Goal: Entertainment & Leisure: Browse casually

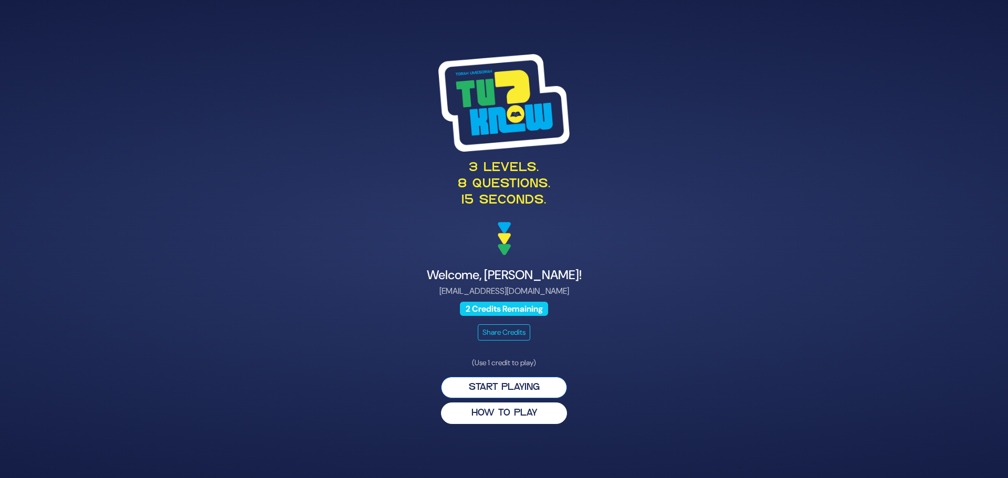
click at [516, 385] on button "Start Playing" at bounding box center [504, 388] width 126 height 22
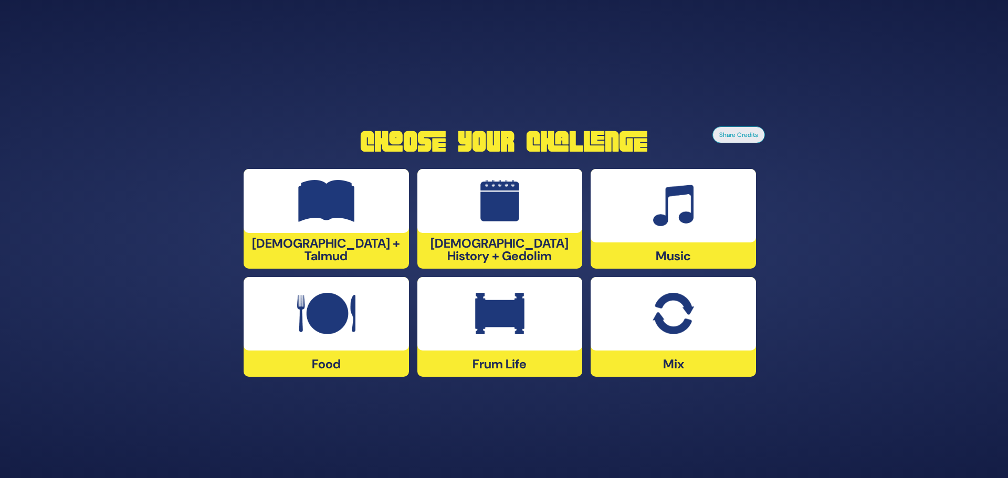
click at [689, 335] on div at bounding box center [672, 313] width 165 height 73
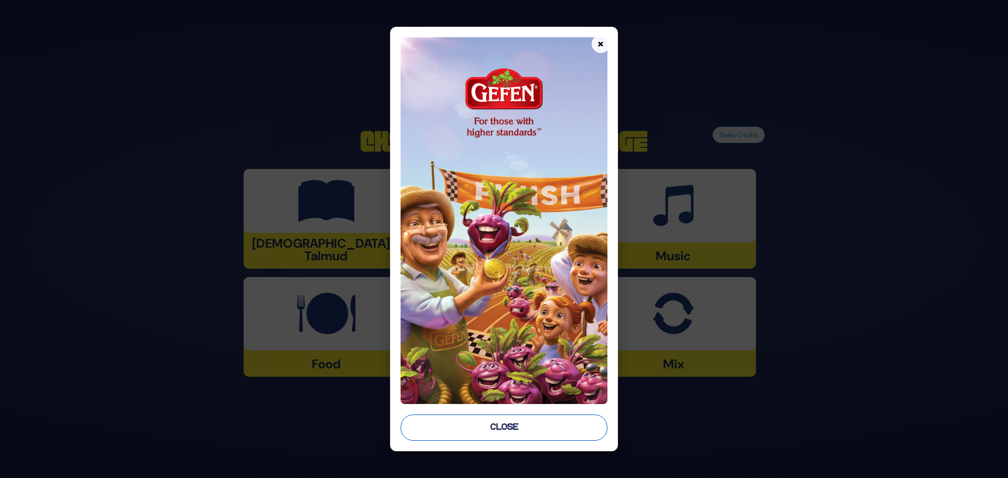
click at [506, 425] on button "Close" at bounding box center [503, 428] width 207 height 26
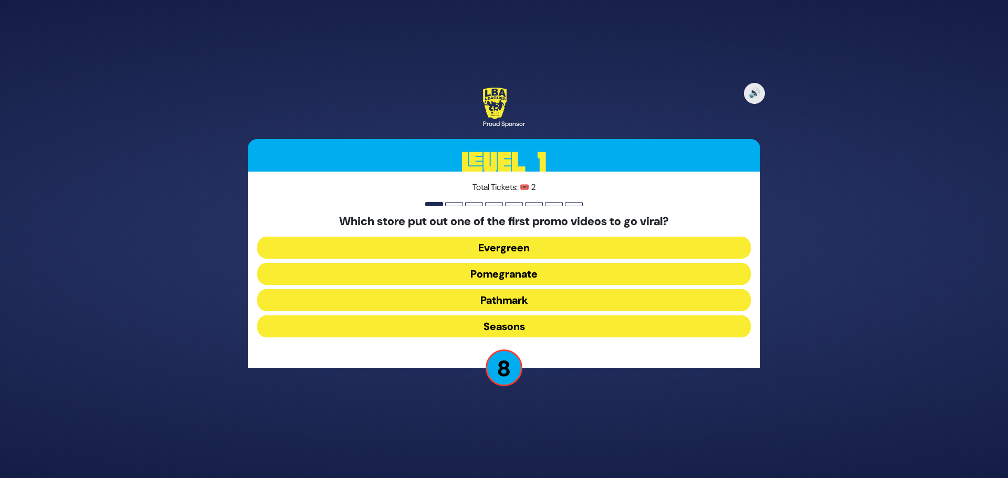
click at [529, 270] on button "Pomegranate" at bounding box center [503, 274] width 493 height 22
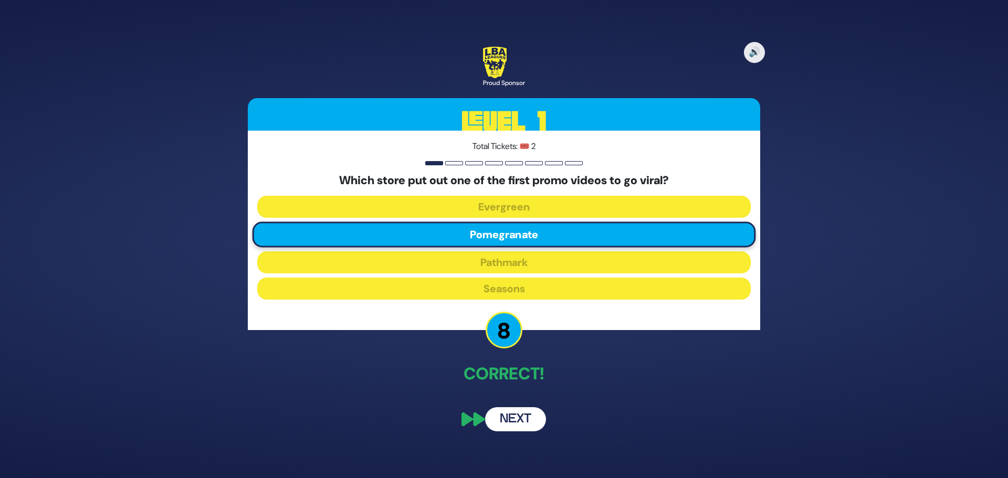
click at [522, 421] on button "Next" at bounding box center [515, 419] width 61 height 24
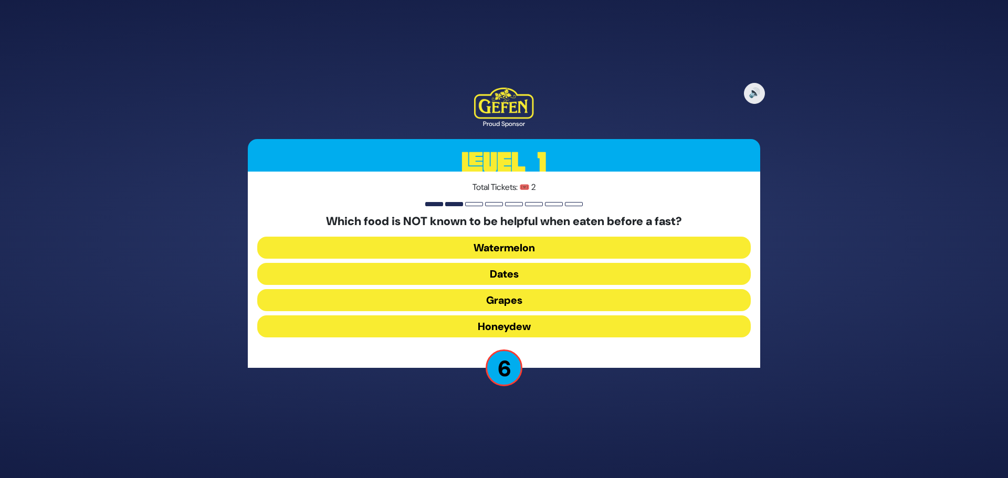
click at [531, 326] on button "Honeydew" at bounding box center [503, 326] width 493 height 22
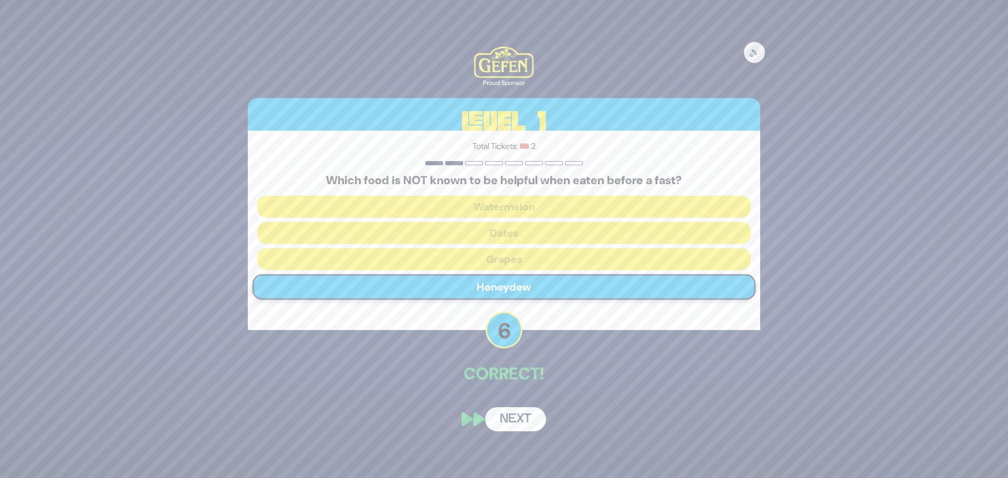
click at [511, 421] on button "Next" at bounding box center [515, 419] width 61 height 24
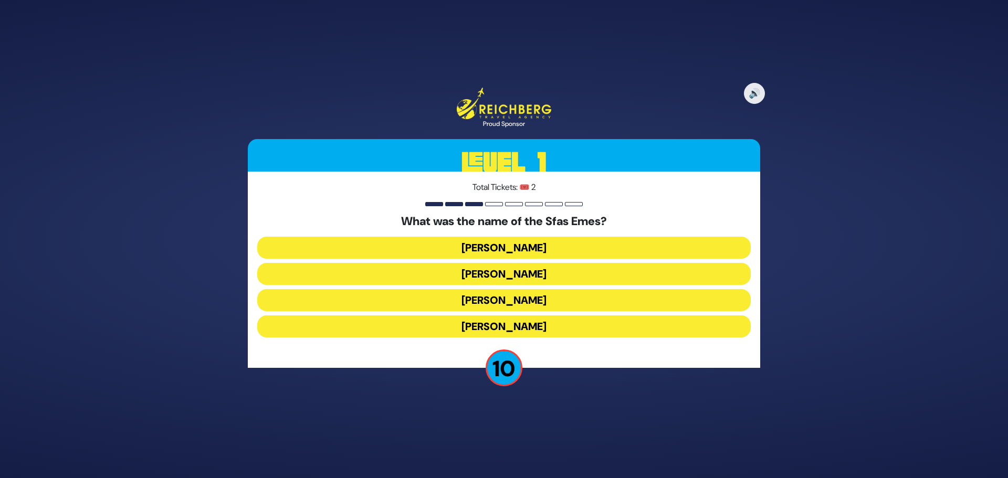
click at [532, 321] on button "Yehuda Aryeh Leib" at bounding box center [503, 326] width 493 height 22
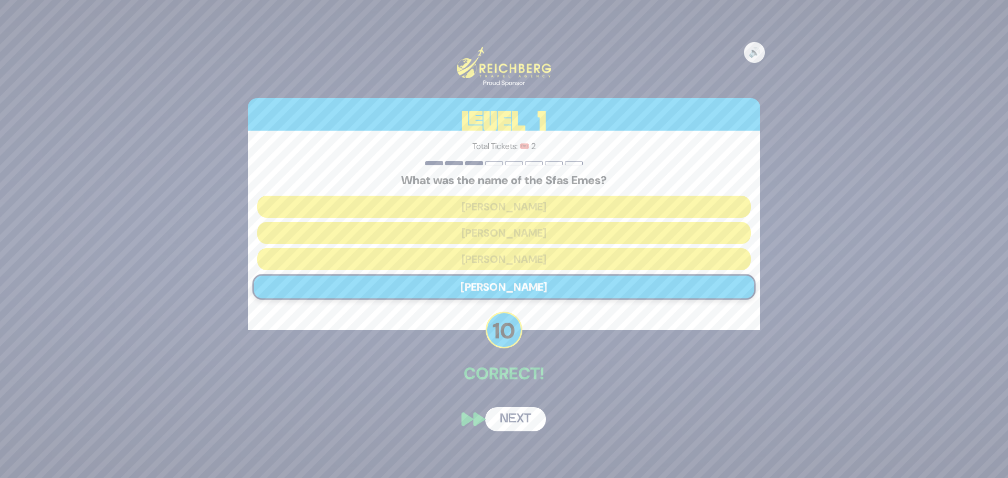
click at [507, 421] on button "Next" at bounding box center [515, 419] width 61 height 24
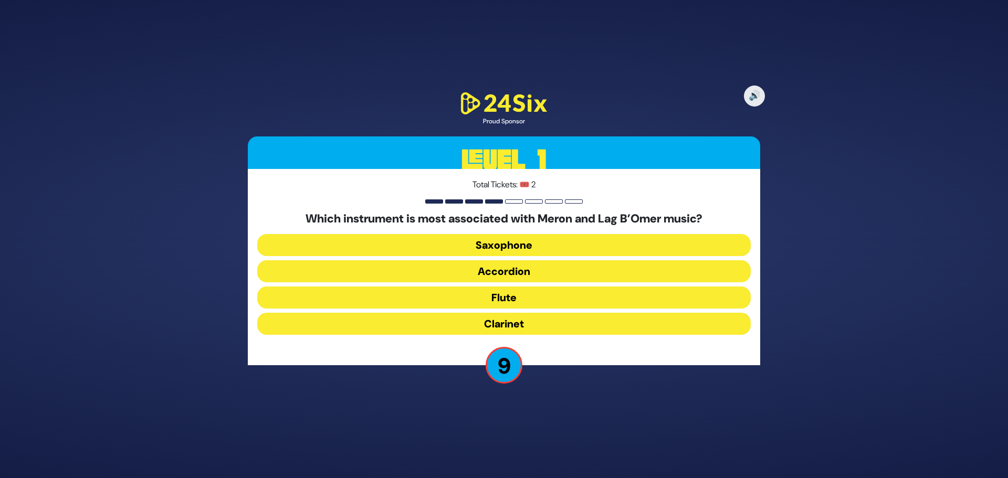
click at [525, 295] on button "Flute" at bounding box center [503, 298] width 493 height 22
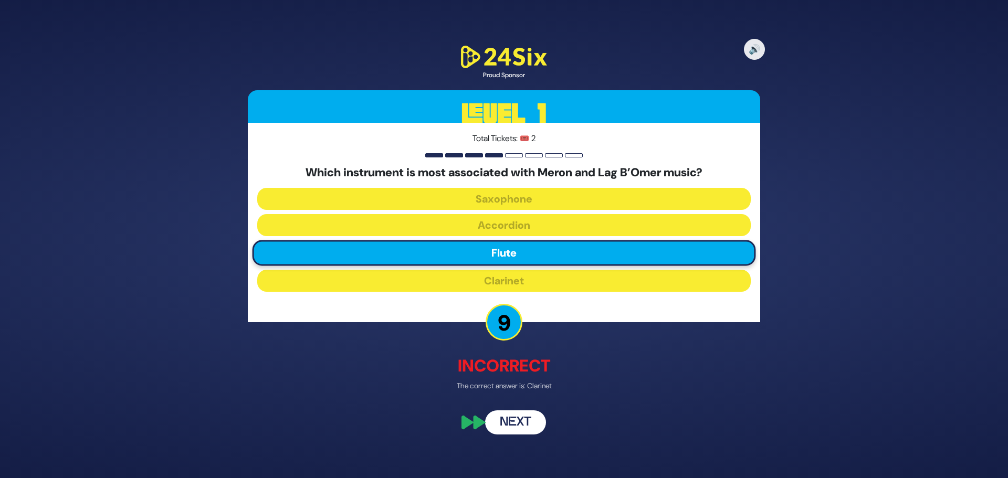
click at [525, 421] on button "Next" at bounding box center [515, 422] width 61 height 24
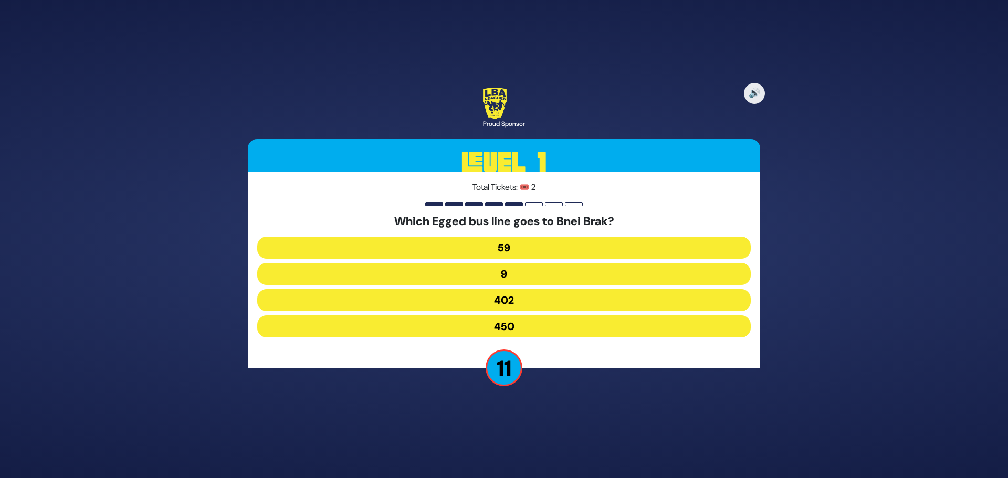
click at [508, 328] on button "450" at bounding box center [503, 326] width 493 height 22
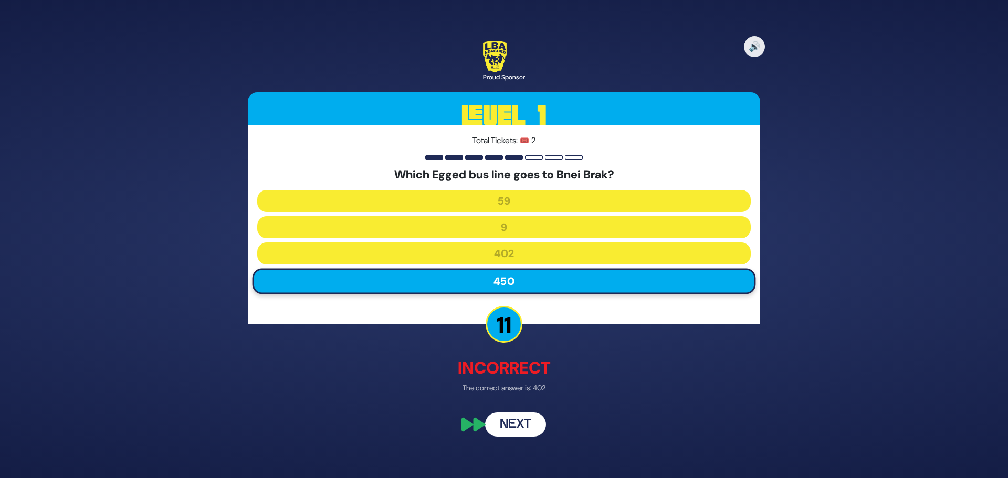
click at [524, 421] on button "Next" at bounding box center [515, 425] width 61 height 24
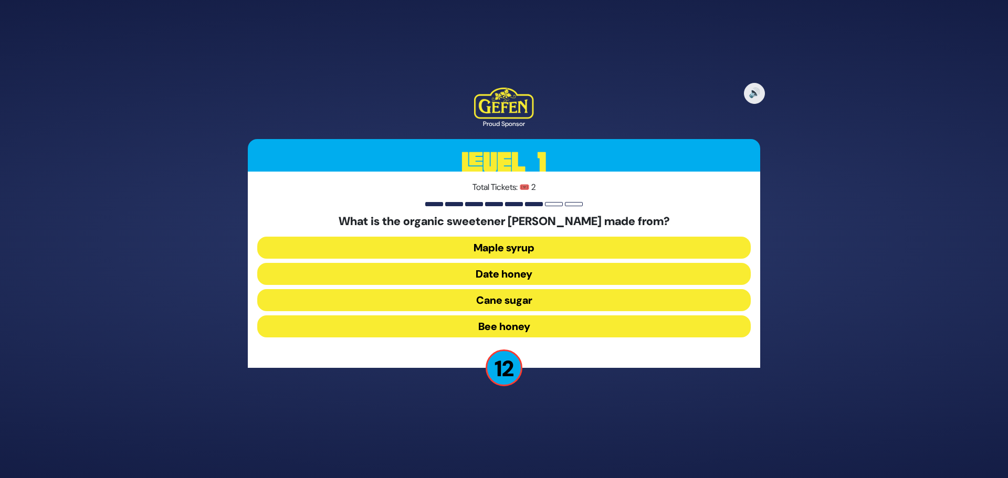
click at [516, 280] on button "Date honey" at bounding box center [503, 274] width 493 height 22
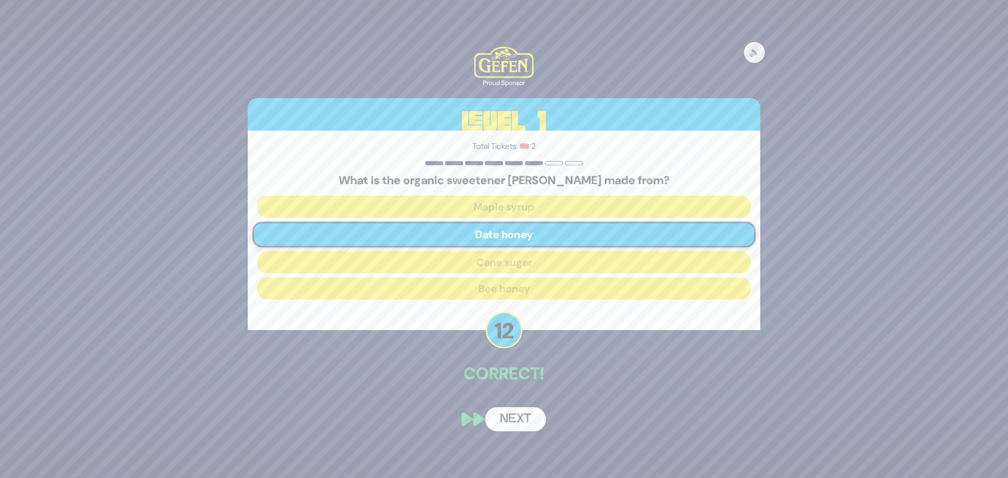
drag, startPoint x: 521, startPoint y: 418, endPoint x: 513, endPoint y: 415, distance: 9.0
click at [521, 417] on button "Next" at bounding box center [515, 419] width 61 height 24
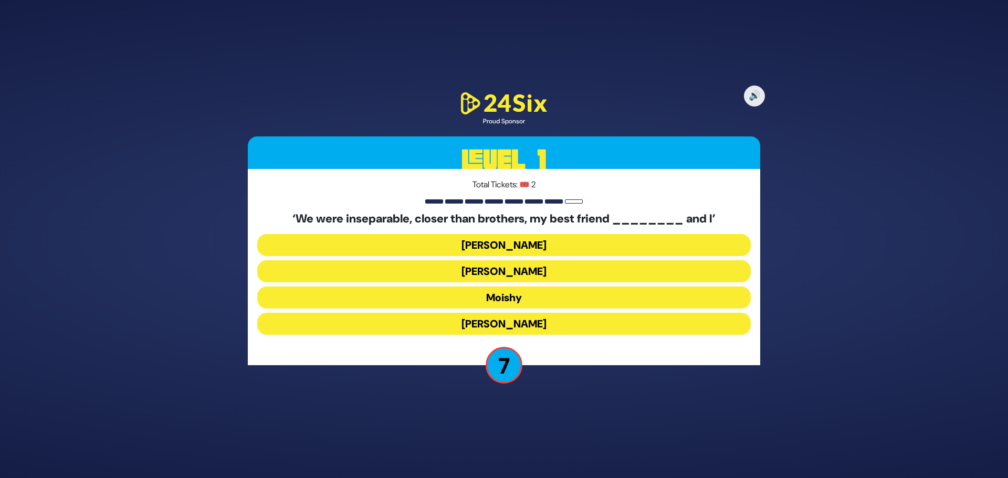
click at [515, 327] on button "Sammy" at bounding box center [503, 324] width 493 height 22
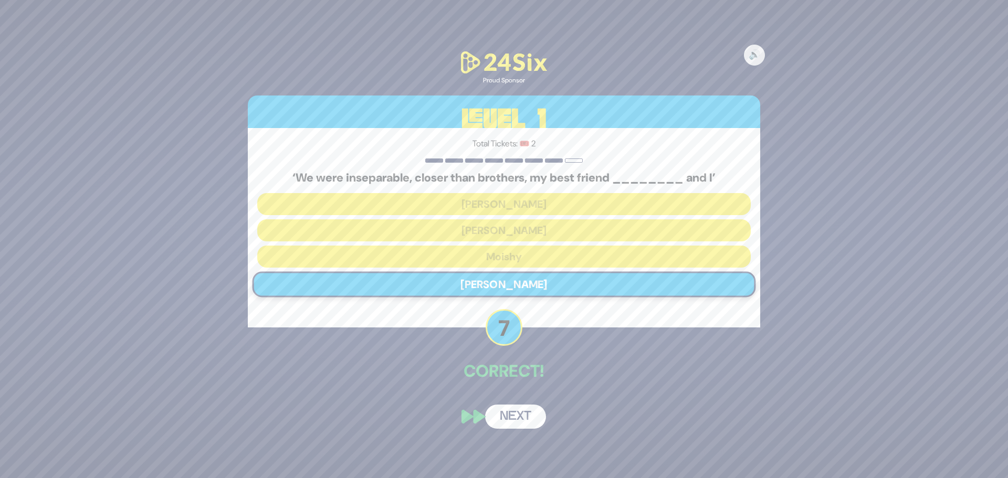
click at [516, 414] on button "Next" at bounding box center [515, 417] width 61 height 24
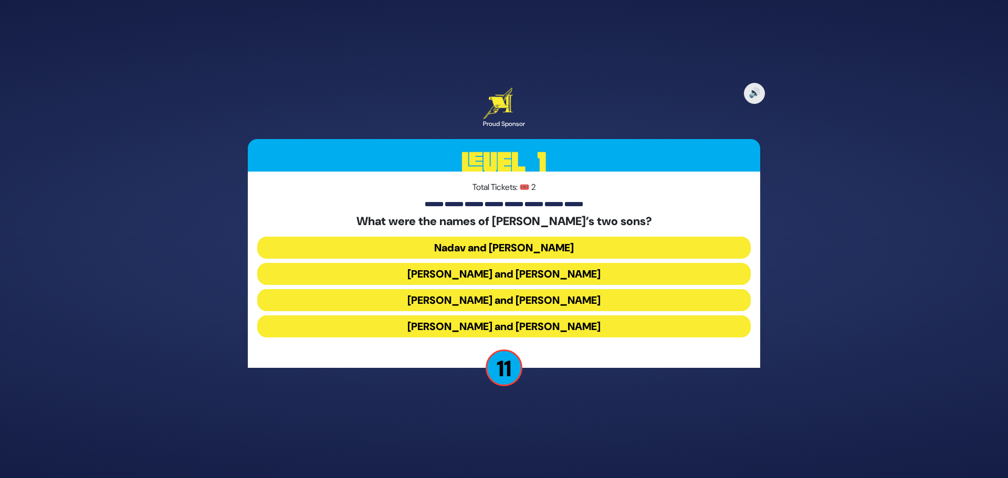
click at [538, 325] on button "Gershom and Eliezer" at bounding box center [503, 326] width 493 height 22
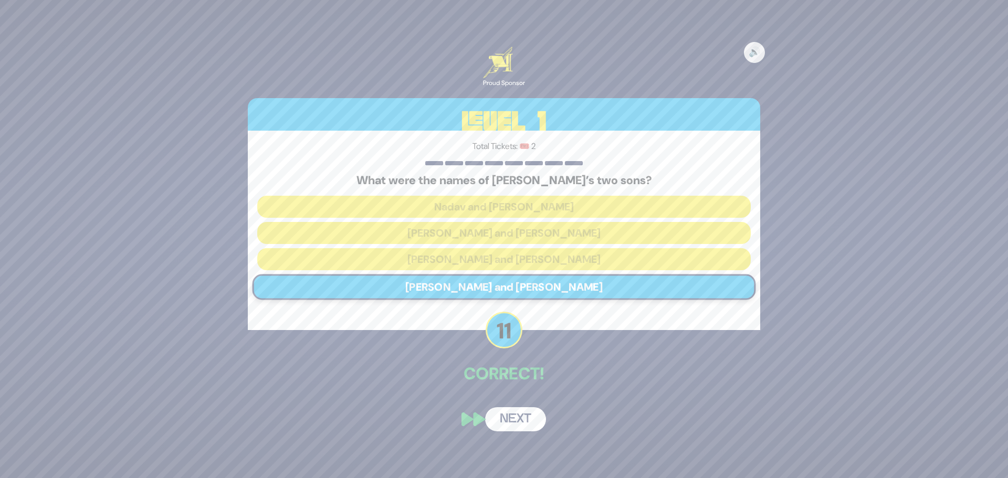
click at [519, 428] on button "Next" at bounding box center [515, 419] width 61 height 24
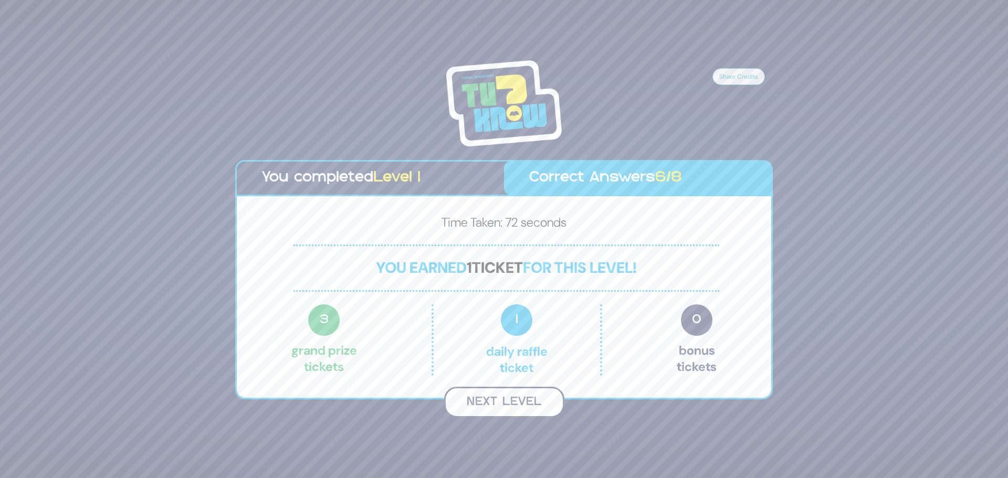
click at [516, 407] on button "Next Level" at bounding box center [504, 402] width 120 height 31
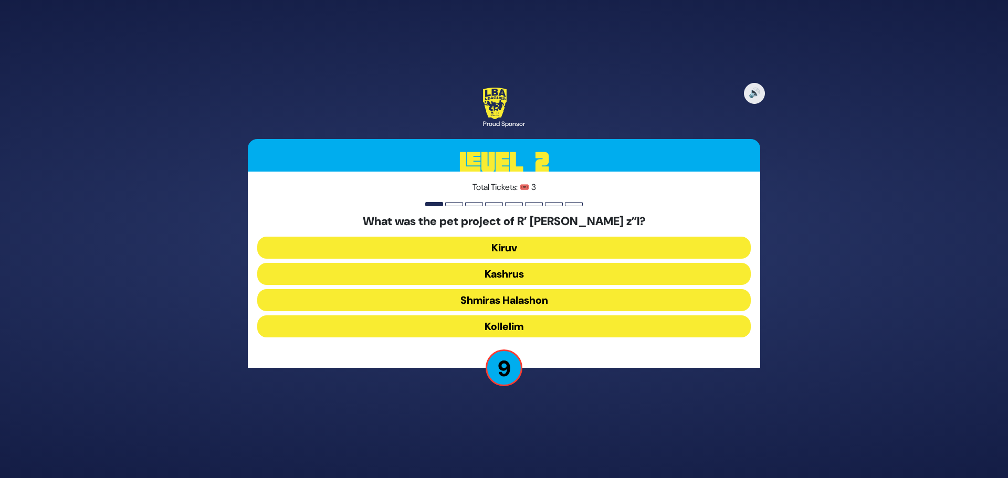
click at [516, 251] on button "Kiruv" at bounding box center [503, 248] width 493 height 22
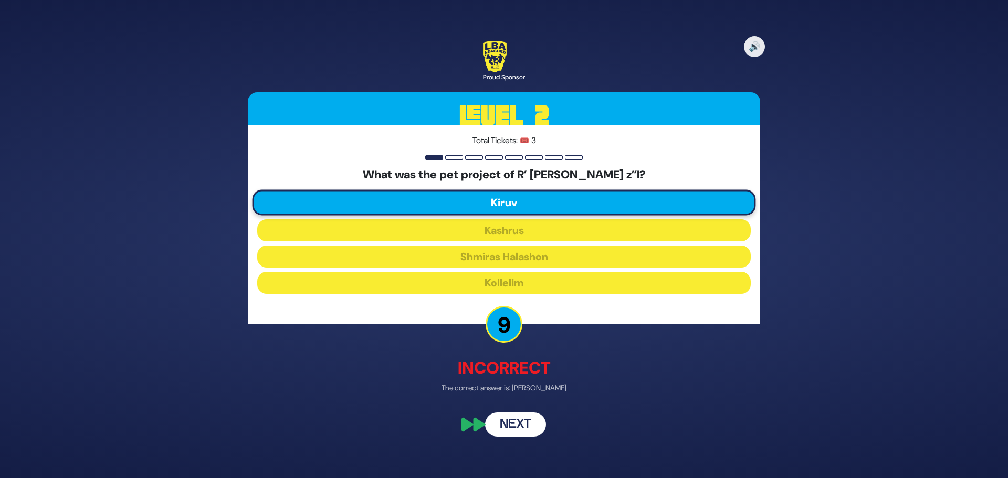
click at [520, 425] on button "Next" at bounding box center [515, 425] width 61 height 24
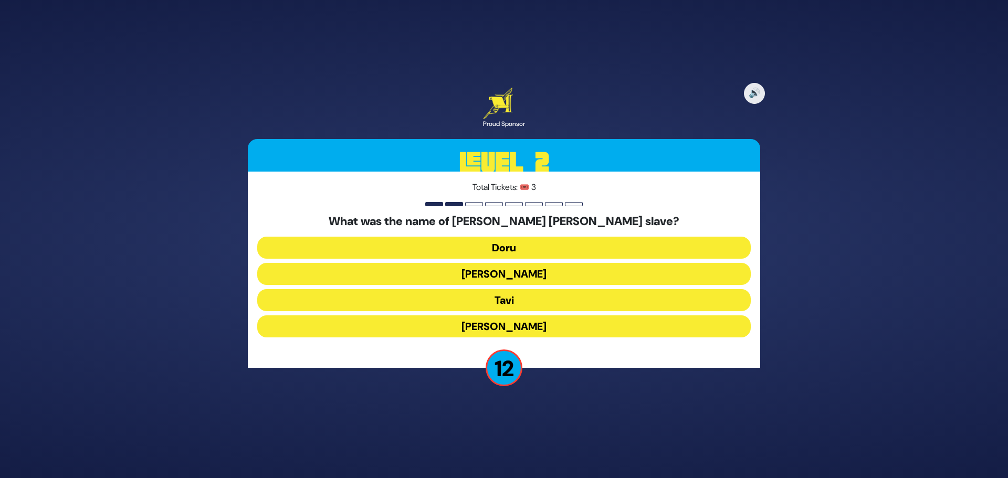
click at [503, 308] on button "Tavi" at bounding box center [503, 300] width 493 height 22
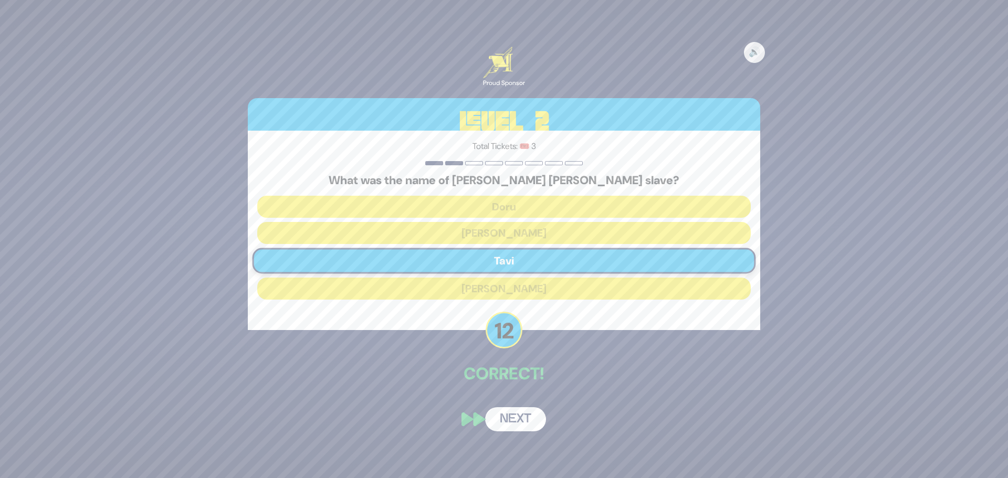
click at [518, 412] on button "Next" at bounding box center [515, 419] width 61 height 24
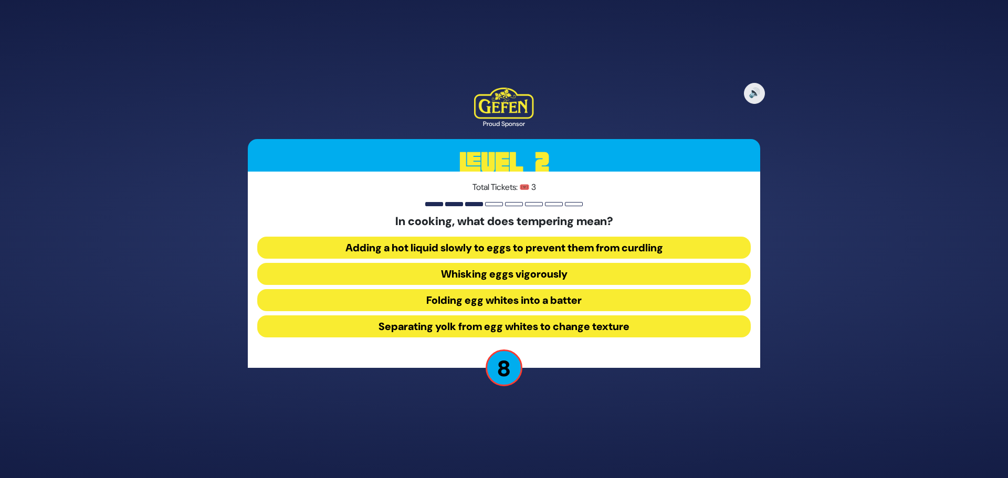
click at [493, 247] on button "Adding a hot liquid slowly to eggs to prevent them from curdling" at bounding box center [503, 248] width 493 height 22
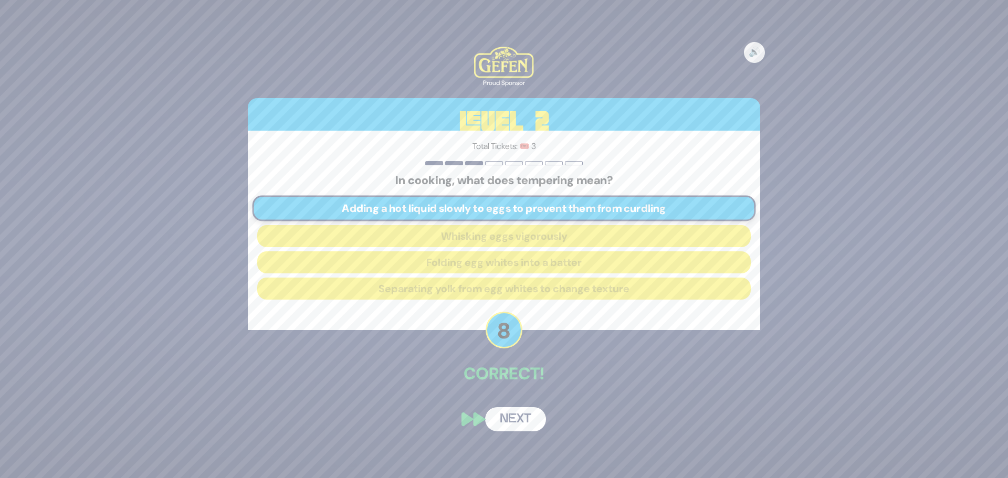
click at [511, 426] on button "Next" at bounding box center [515, 419] width 61 height 24
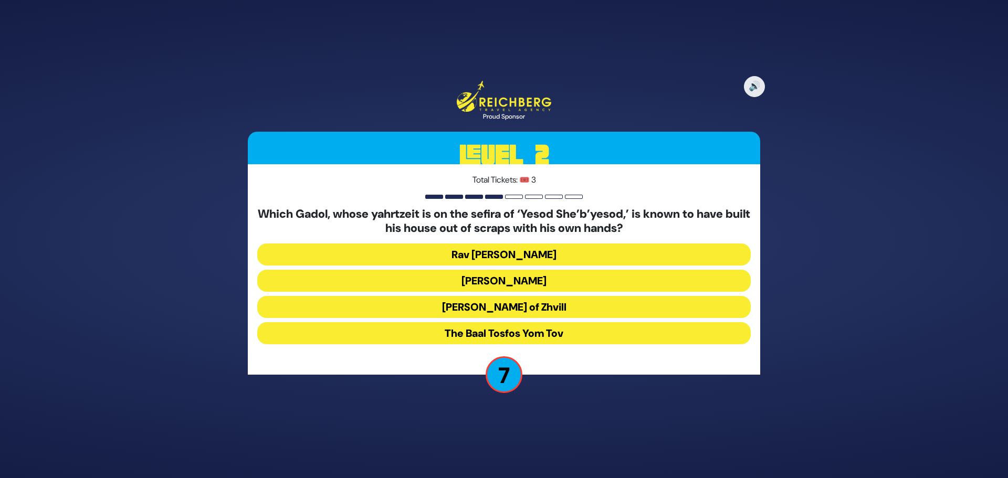
click at [545, 311] on button "Rav Shlomke of Zhvill" at bounding box center [503, 307] width 493 height 22
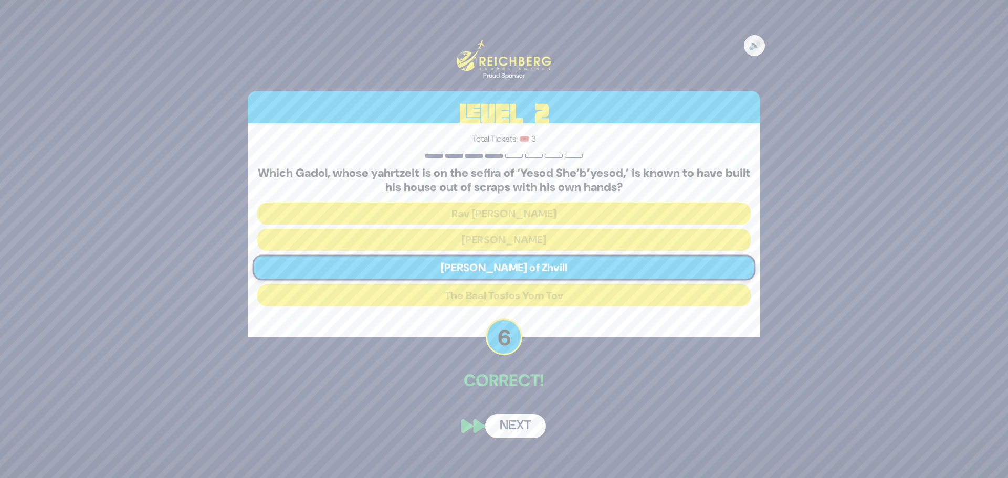
drag, startPoint x: 525, startPoint y: 425, endPoint x: 512, endPoint y: 423, distance: 13.2
click at [525, 425] on button "Next" at bounding box center [515, 426] width 61 height 24
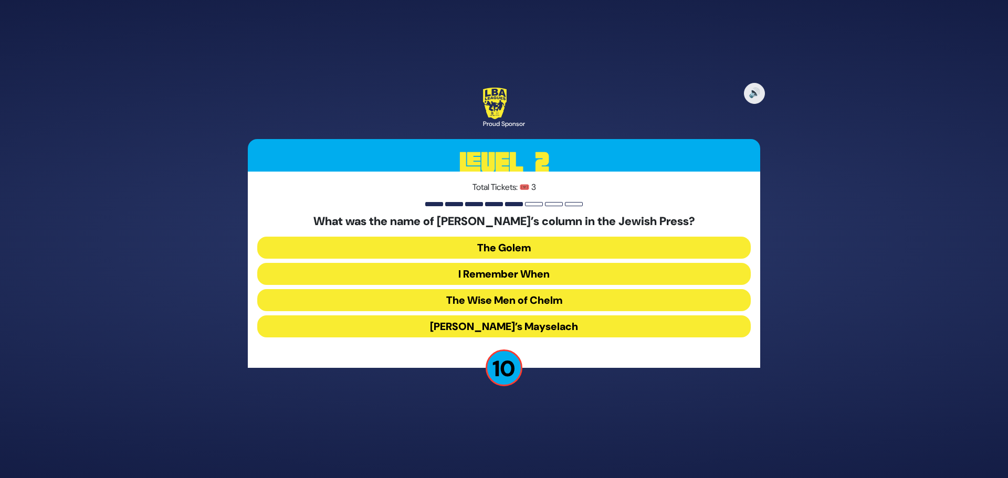
click at [550, 279] on button "I Remember When" at bounding box center [503, 274] width 493 height 22
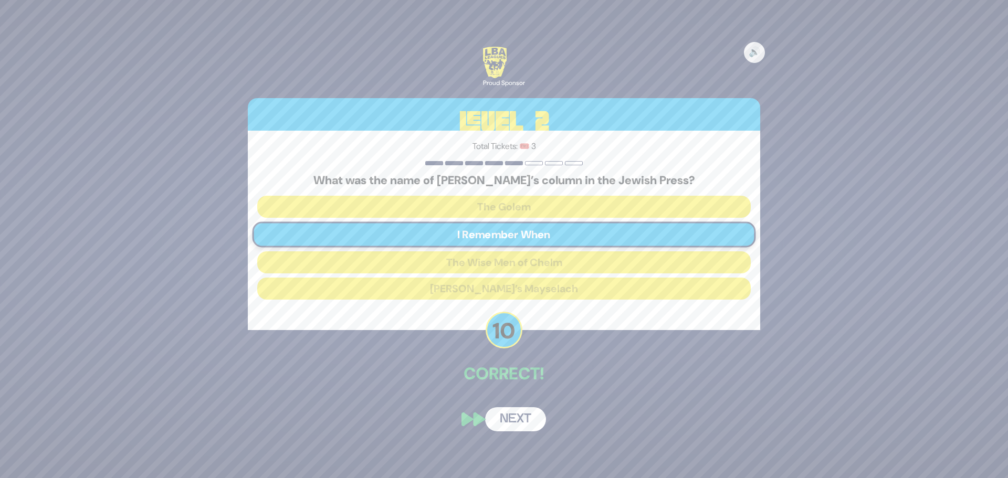
click at [528, 423] on button "Next" at bounding box center [515, 419] width 61 height 24
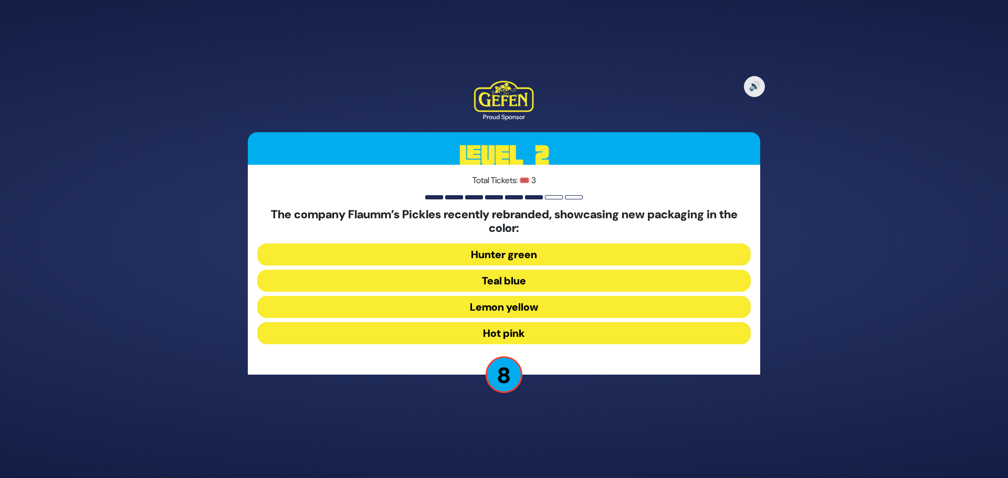
click at [522, 257] on button "Hunter green" at bounding box center [503, 254] width 493 height 22
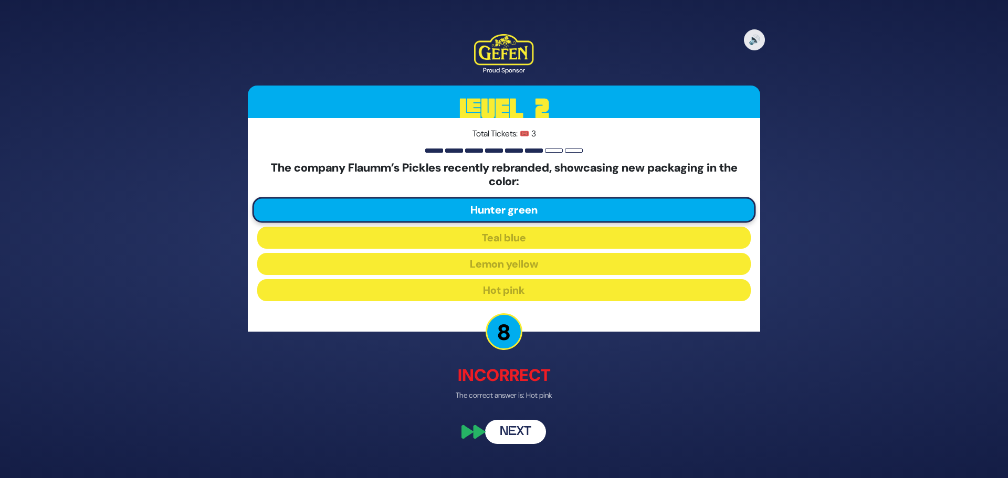
click at [525, 432] on button "Next" at bounding box center [515, 432] width 61 height 24
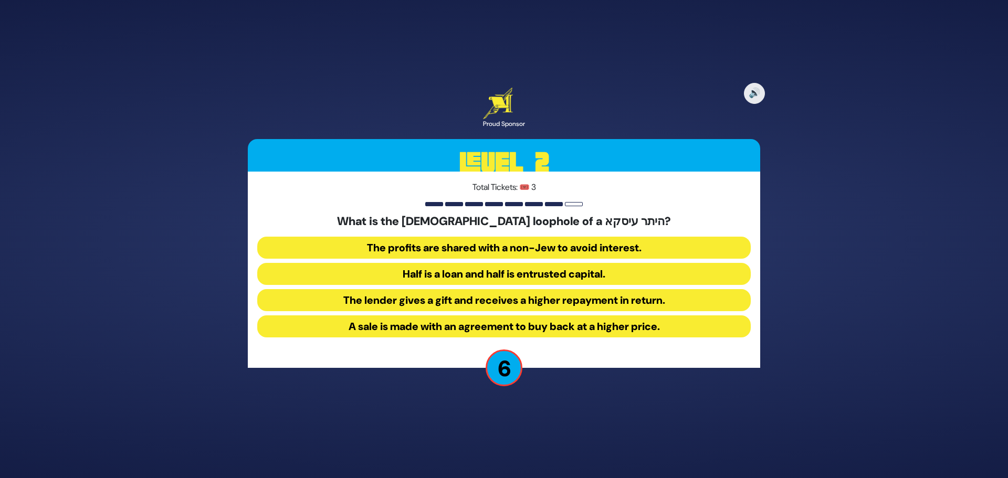
click at [508, 304] on button "The lender gives a gift and receives a higher repayment in return." at bounding box center [503, 300] width 493 height 22
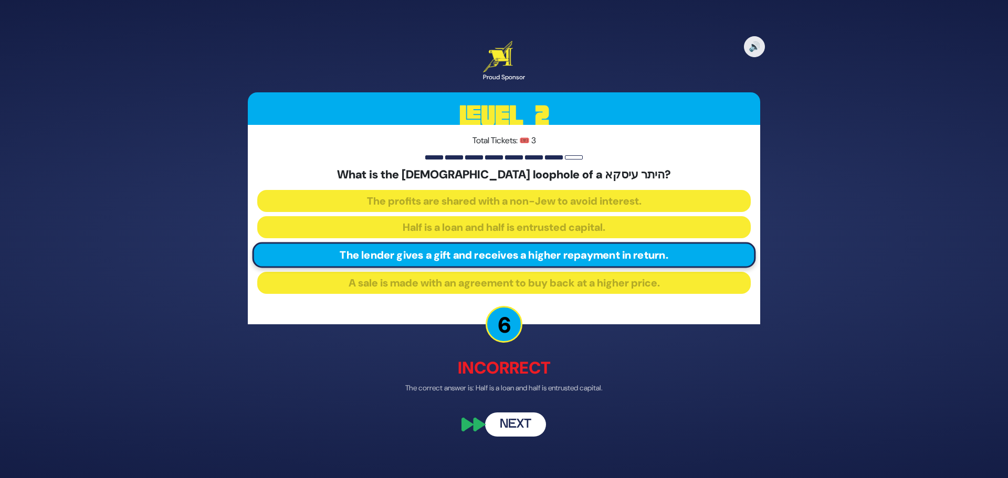
click at [516, 427] on button "Next" at bounding box center [515, 425] width 61 height 24
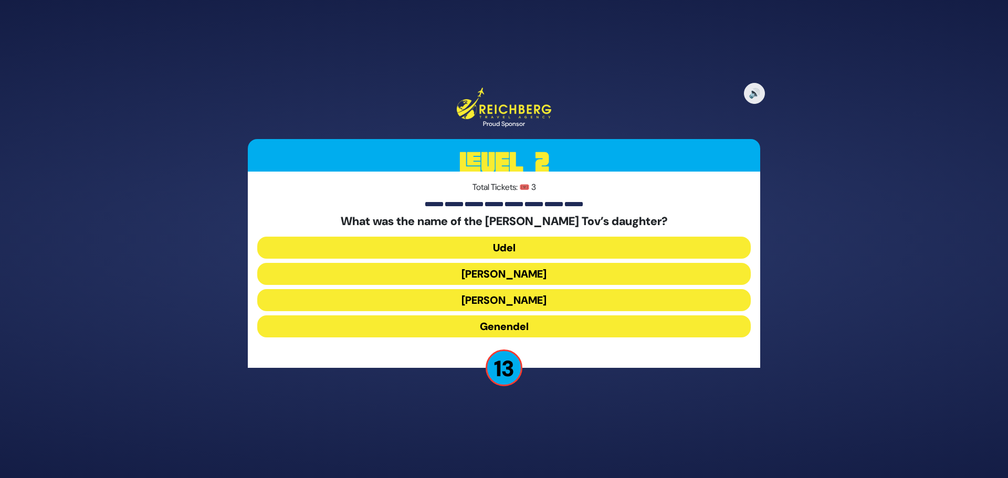
click at [524, 250] on button "Udel" at bounding box center [503, 248] width 493 height 22
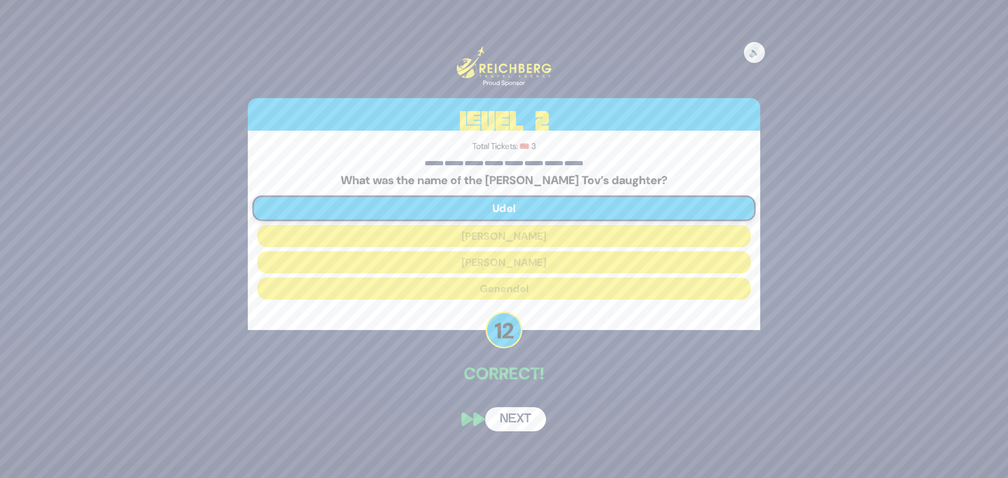
click at [513, 398] on div "🔊 Proud Sponsor Level 2 Total Tickets: 🎟️ 3 What was the name of the Baal Shem …" at bounding box center [503, 239] width 537 height 410
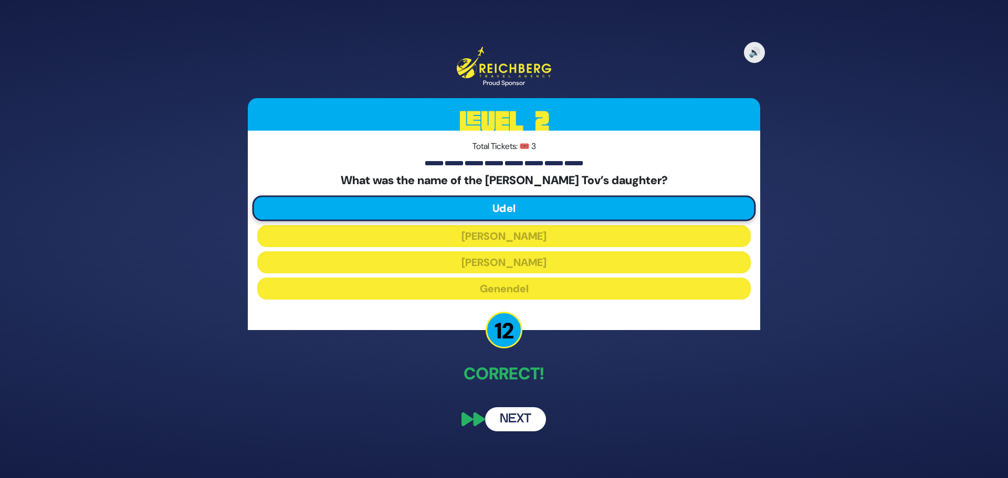
click at [512, 423] on button "Next" at bounding box center [515, 419] width 61 height 24
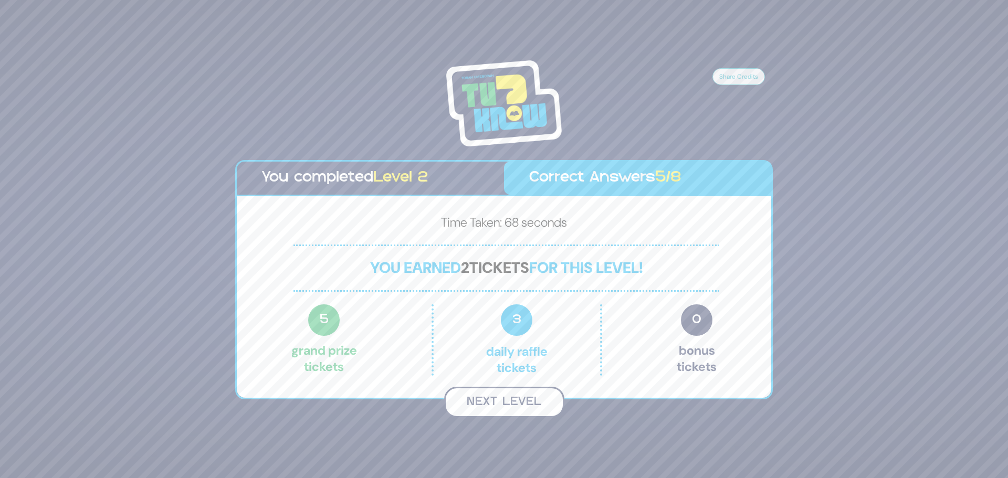
click at [469, 399] on button "Next Level" at bounding box center [504, 402] width 120 height 31
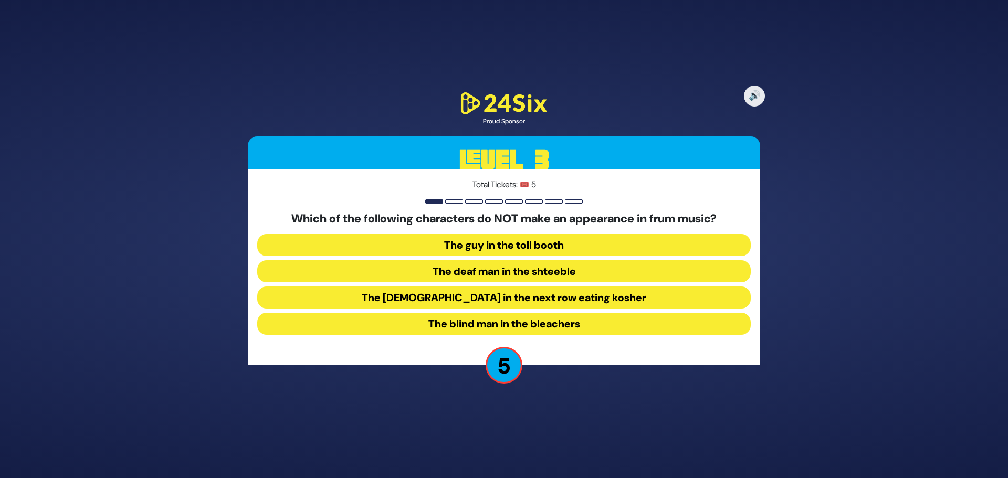
click at [537, 300] on button "The chassid in the next row eating kosher" at bounding box center [503, 298] width 493 height 22
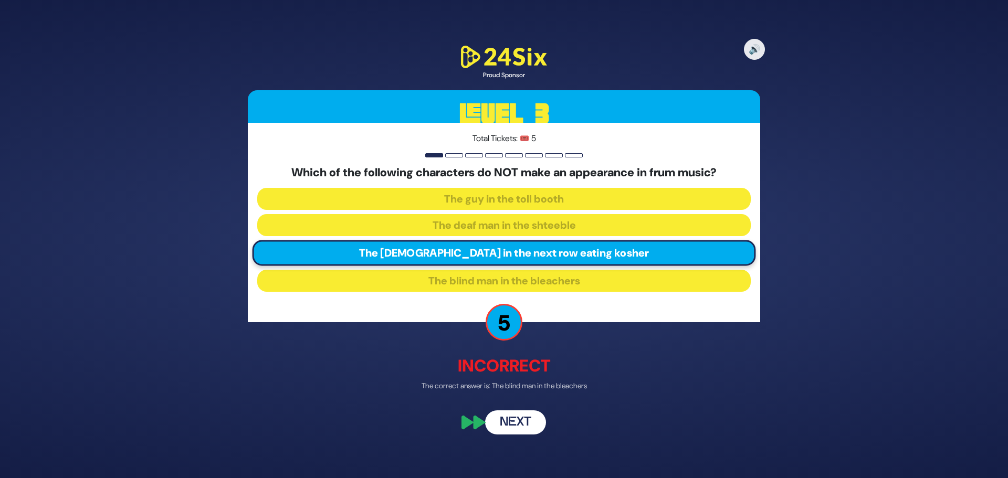
click at [524, 418] on button "Next" at bounding box center [515, 422] width 61 height 24
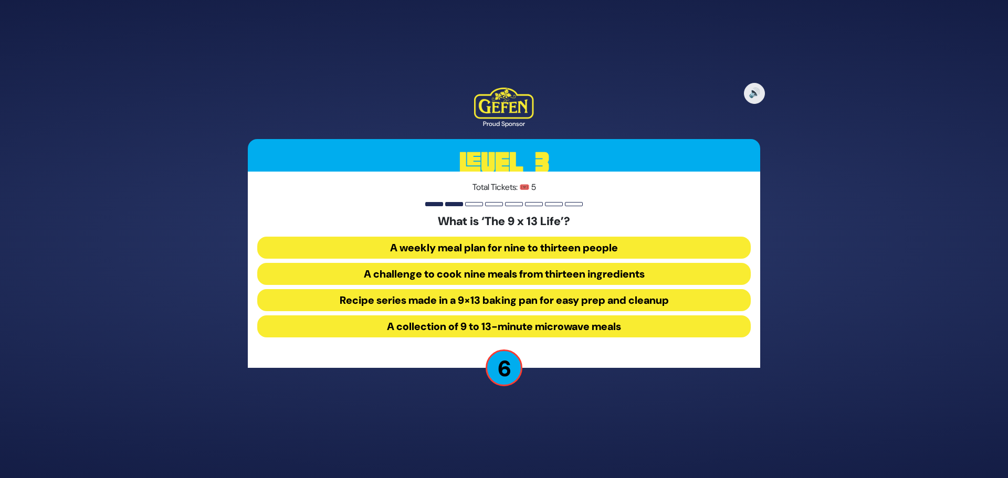
click at [505, 295] on button "Recipe series made in a 9×13 baking pan for easy prep and cleanup" at bounding box center [503, 300] width 493 height 22
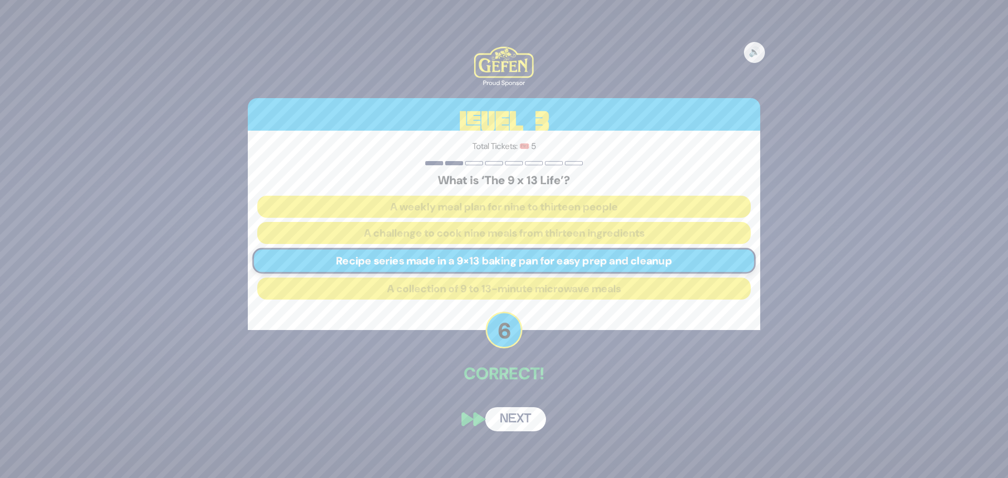
click at [516, 421] on button "Next" at bounding box center [515, 419] width 61 height 24
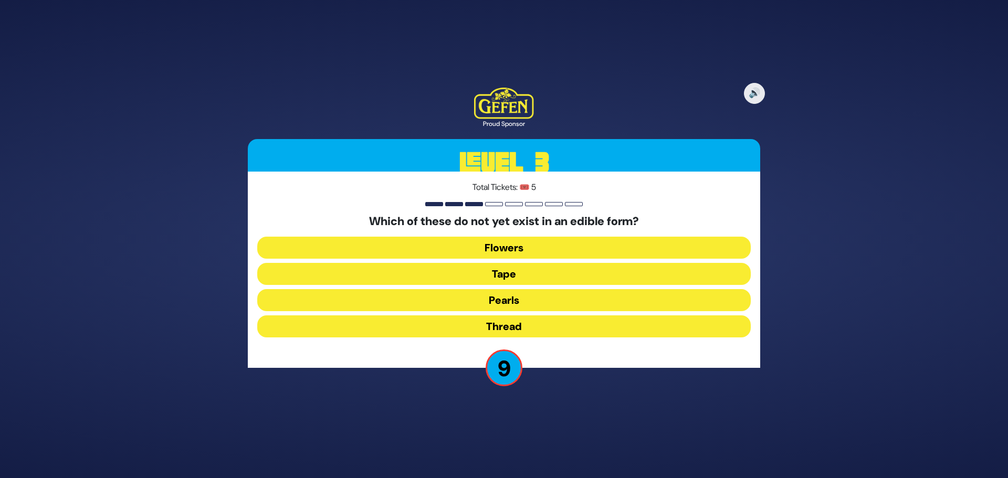
click at [516, 302] on button "Pearls" at bounding box center [503, 300] width 493 height 22
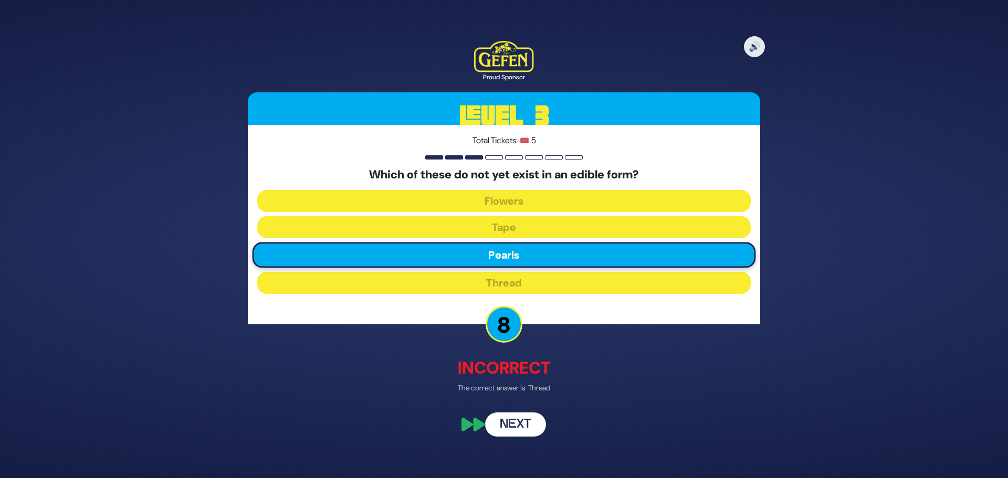
click at [532, 426] on button "Next" at bounding box center [515, 425] width 61 height 24
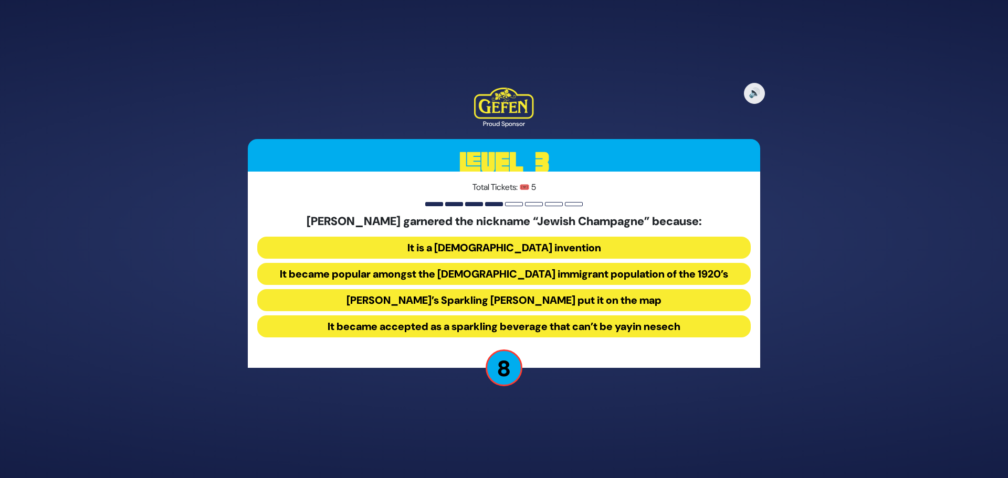
click at [532, 327] on button "It became accepted as a sparkling beverage that can’t be yayin nesech" at bounding box center [503, 326] width 493 height 22
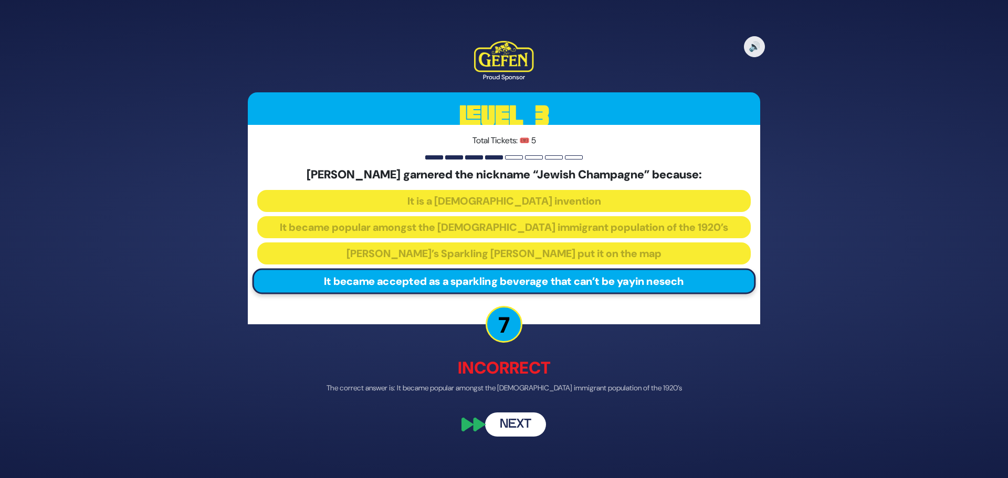
click at [525, 423] on button "Next" at bounding box center [515, 425] width 61 height 24
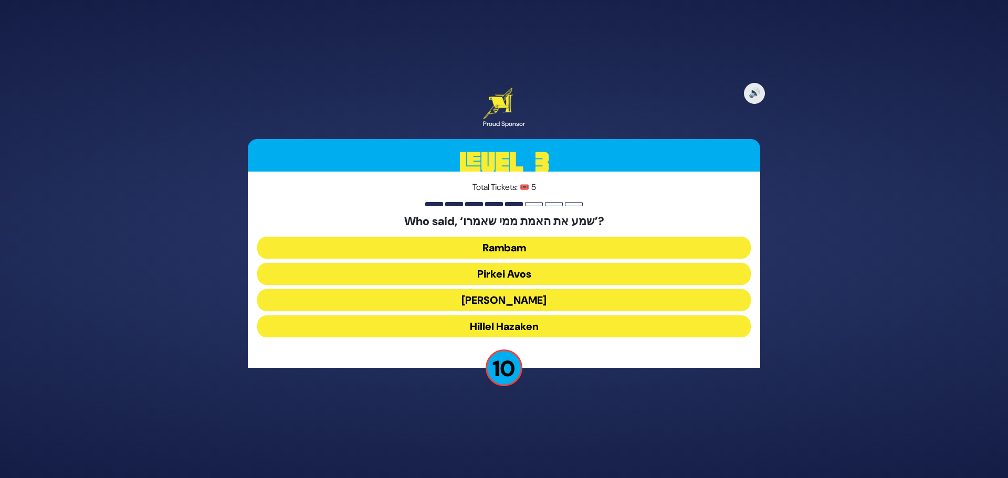
click at [537, 317] on button "Hillel Hazaken" at bounding box center [503, 326] width 493 height 22
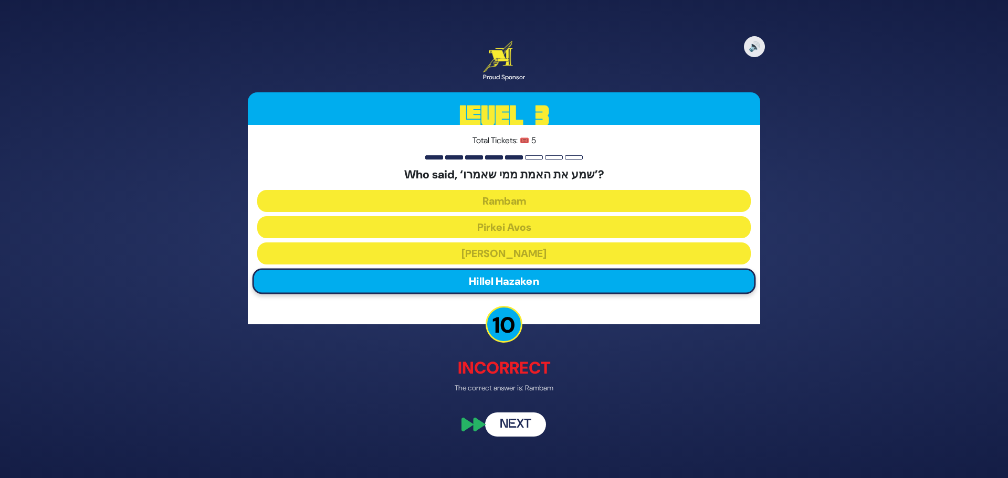
click at [512, 425] on button "Next" at bounding box center [515, 425] width 61 height 24
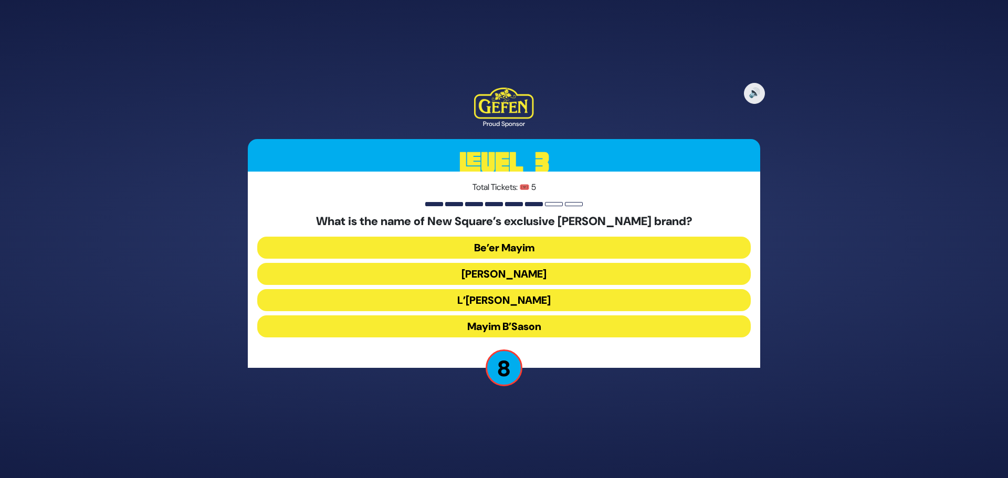
click at [529, 271] on button "Mayim Chayim" at bounding box center [503, 274] width 493 height 22
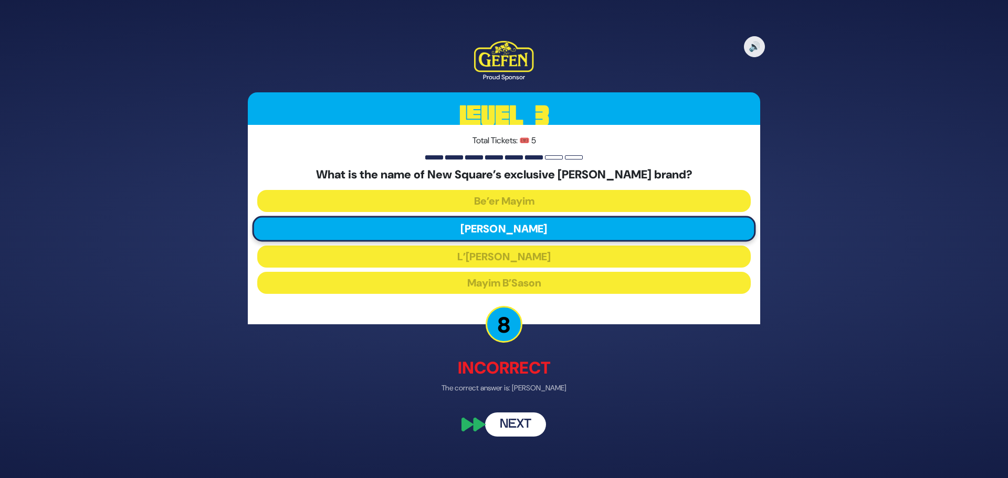
click at [530, 419] on button "Next" at bounding box center [515, 425] width 61 height 24
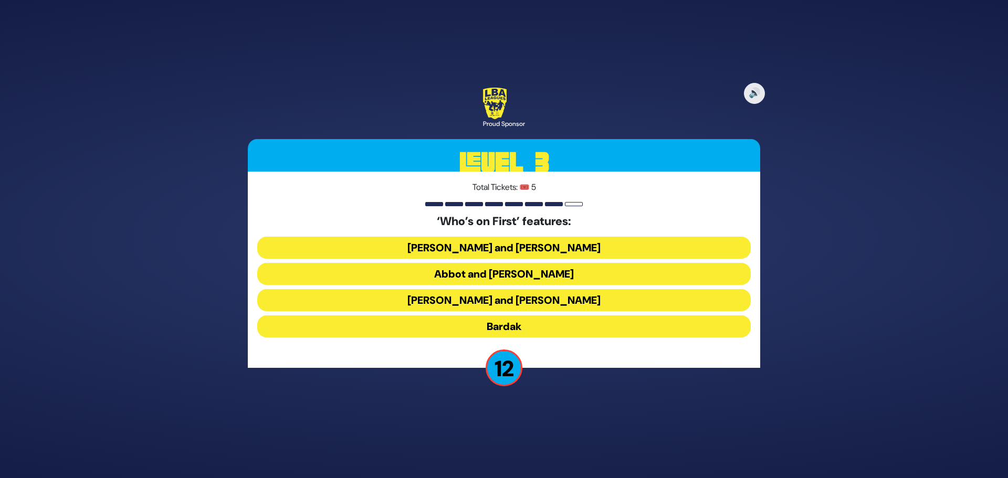
click at [508, 273] on button "Abbot and Costello" at bounding box center [503, 274] width 493 height 22
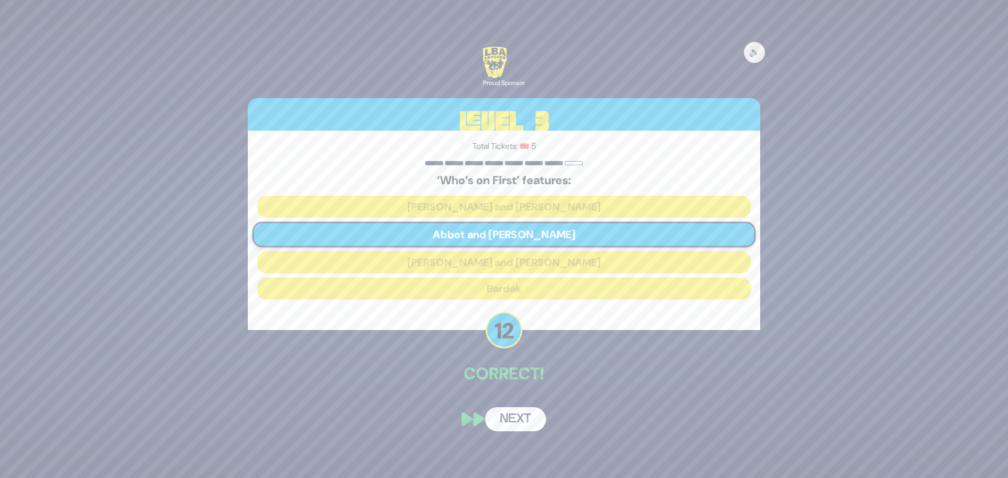
click at [521, 420] on button "Next" at bounding box center [515, 419] width 61 height 24
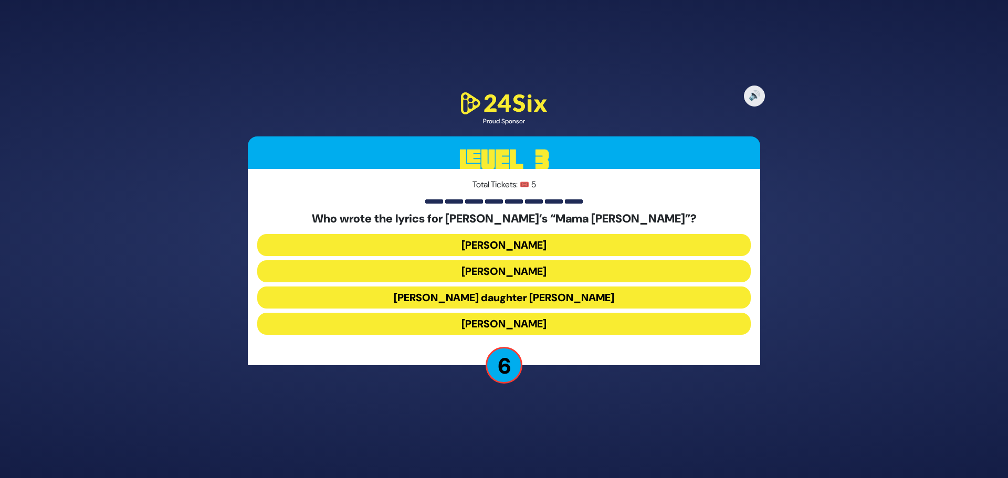
click at [532, 303] on button "Abie Rotenberg’s daughter Bella Levitan" at bounding box center [503, 298] width 493 height 22
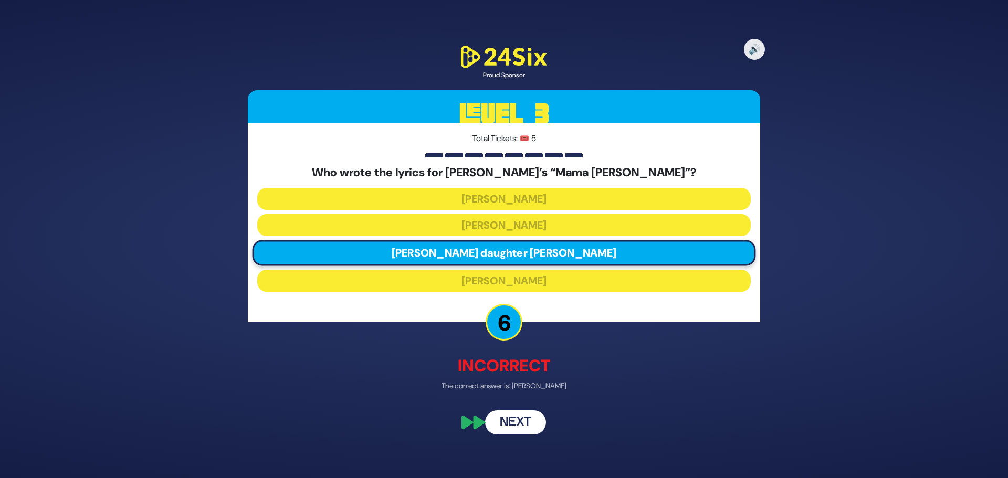
click at [509, 427] on button "Next" at bounding box center [515, 422] width 61 height 24
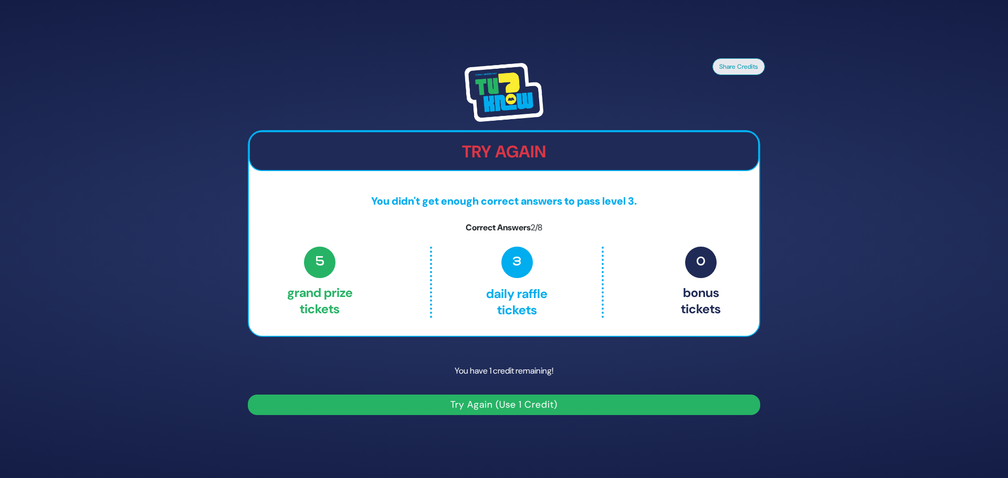
click at [507, 409] on button "Try Again (Use 1 Credit)" at bounding box center [504, 405] width 512 height 20
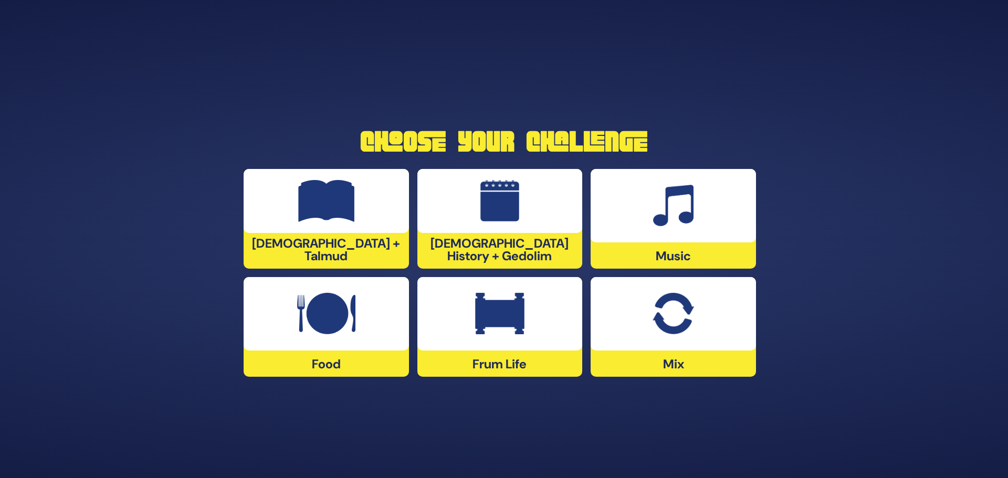
click at [652, 336] on div at bounding box center [672, 313] width 165 height 73
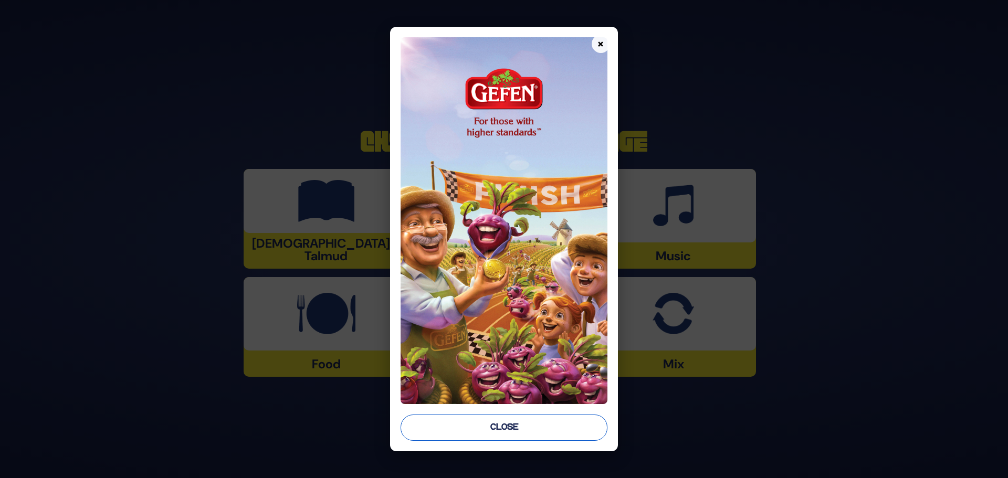
click at [551, 421] on button "Close" at bounding box center [503, 428] width 207 height 26
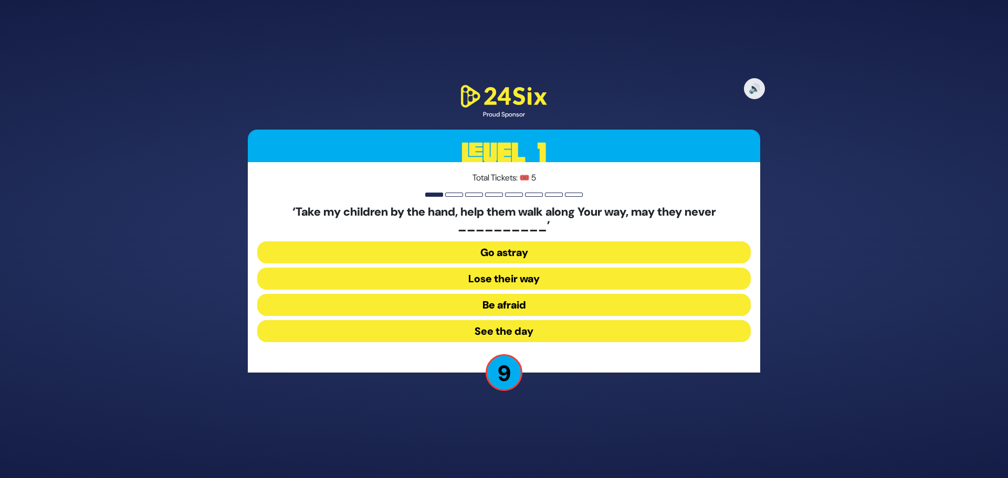
click at [539, 276] on button "Lose their way" at bounding box center [503, 279] width 493 height 22
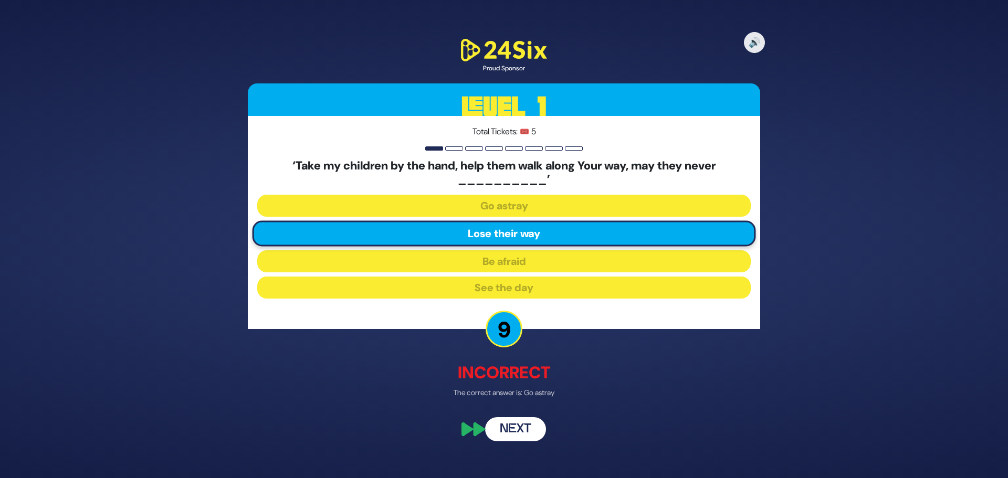
click at [524, 419] on button "Next" at bounding box center [515, 429] width 61 height 24
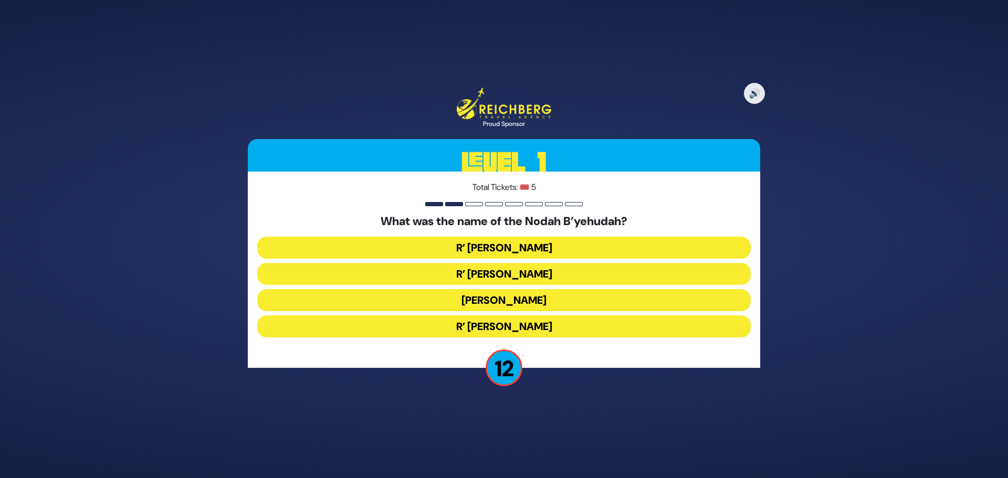
click at [533, 249] on button "R’ [PERSON_NAME]" at bounding box center [503, 248] width 493 height 22
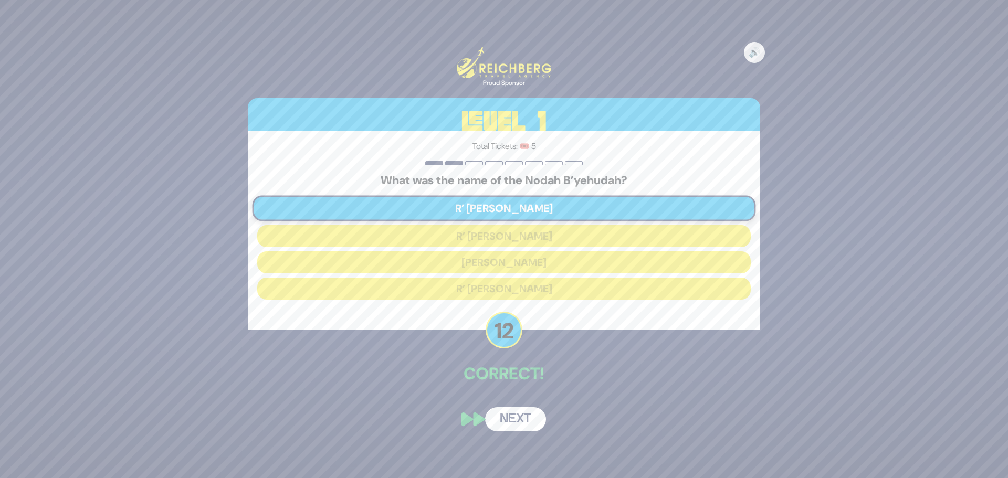
click at [514, 410] on button "Next" at bounding box center [515, 419] width 61 height 24
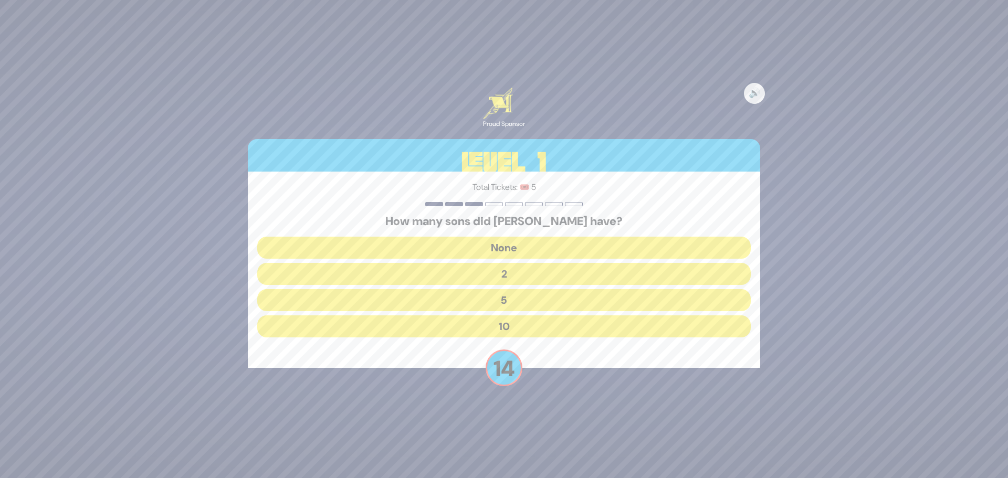
click at [525, 325] on button "10" at bounding box center [503, 326] width 493 height 22
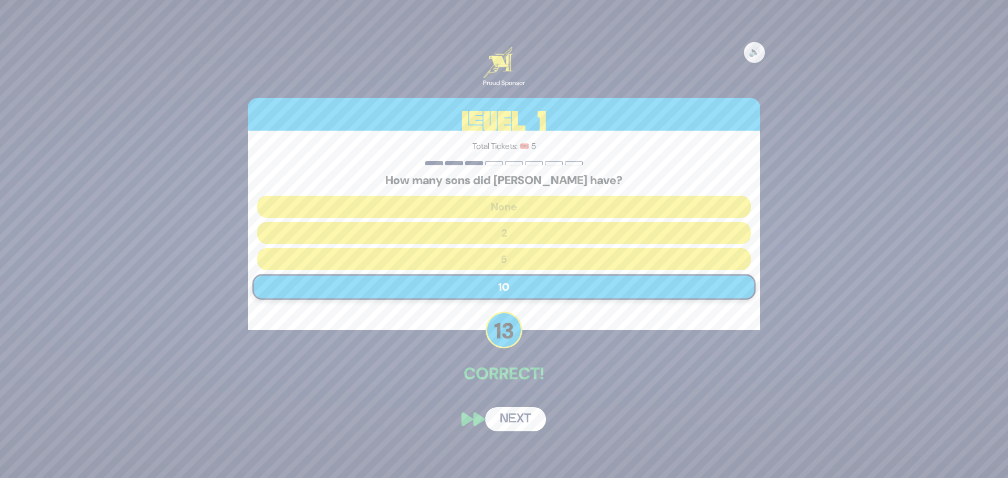
click at [519, 411] on button "Next" at bounding box center [515, 419] width 61 height 24
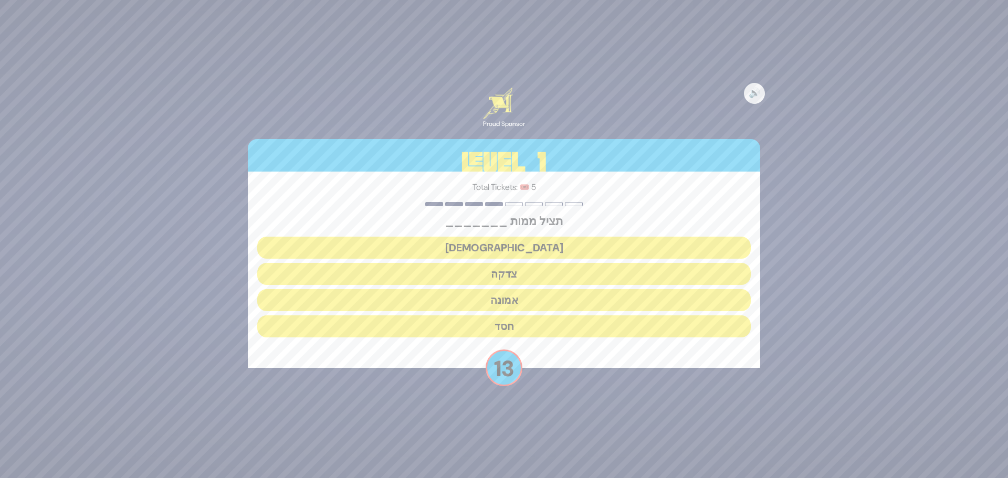
click at [525, 274] on button "צדקה" at bounding box center [503, 274] width 493 height 22
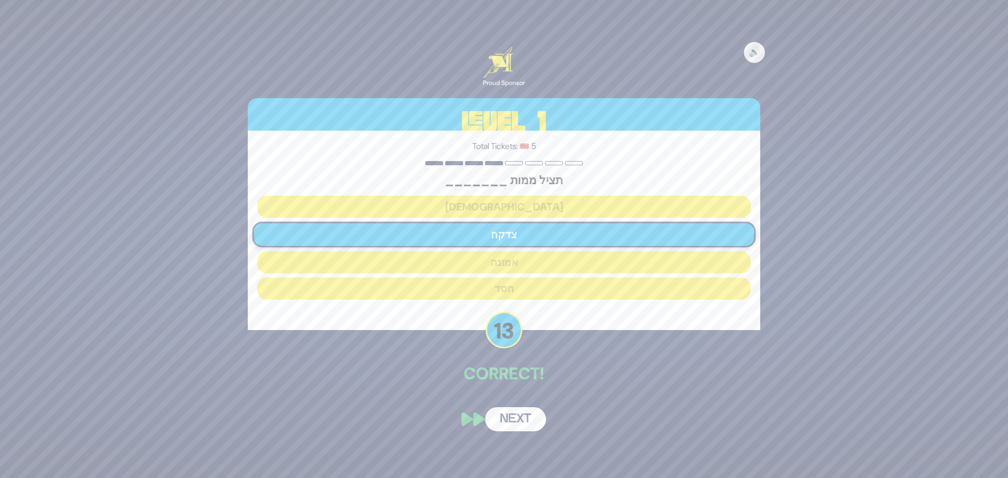
drag, startPoint x: 518, startPoint y: 413, endPoint x: 502, endPoint y: 410, distance: 17.0
click at [518, 413] on button "Next" at bounding box center [515, 419] width 61 height 24
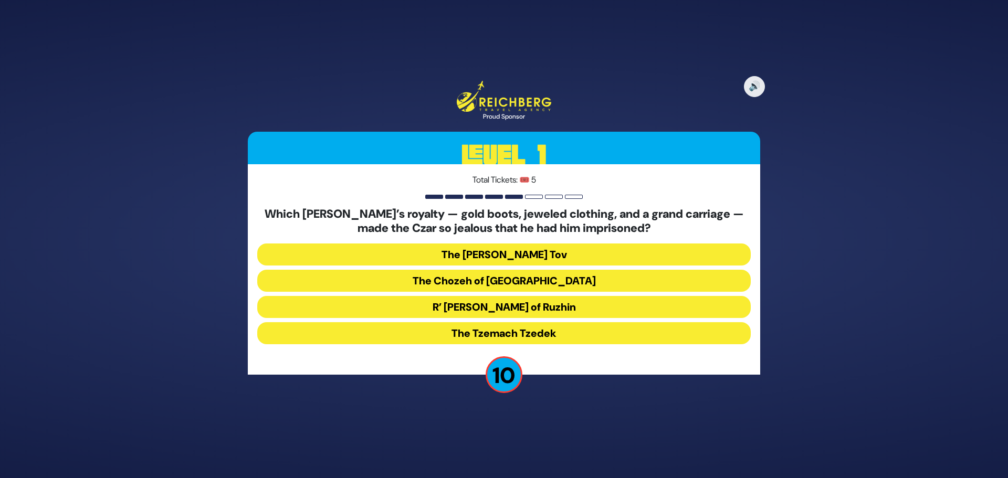
click at [528, 305] on button "R’ [PERSON_NAME] of Ruzhin" at bounding box center [503, 307] width 493 height 22
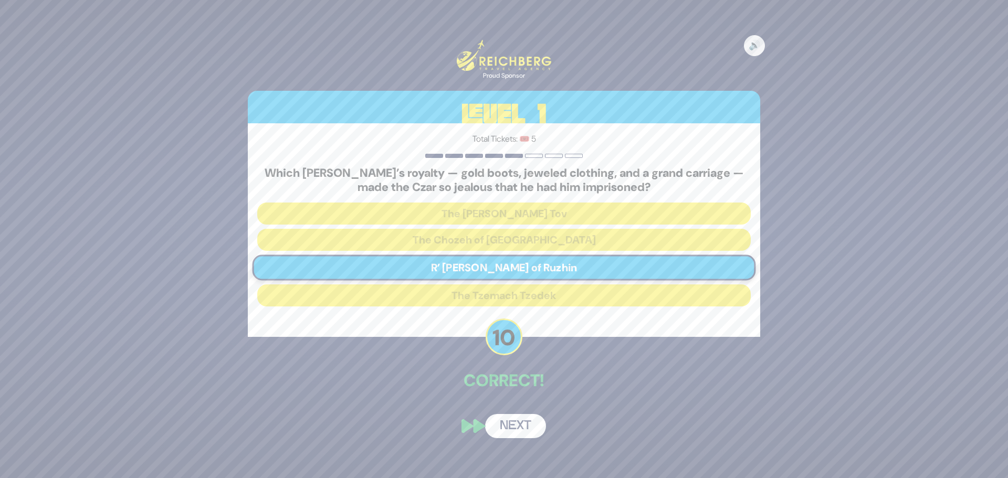
drag, startPoint x: 525, startPoint y: 422, endPoint x: 479, endPoint y: 408, distance: 48.7
click at [524, 422] on button "Next" at bounding box center [515, 426] width 61 height 24
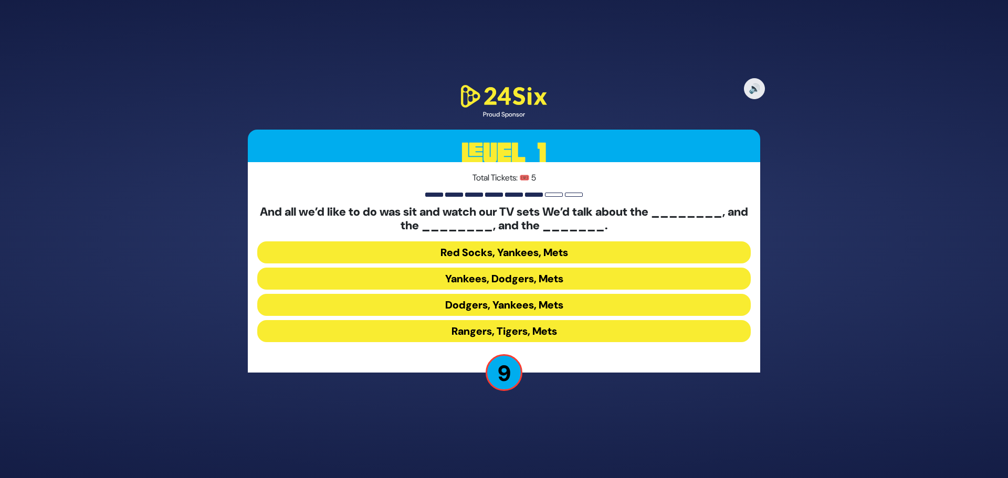
click at [537, 282] on button "Yankees, Dodgers, Mets" at bounding box center [503, 279] width 493 height 22
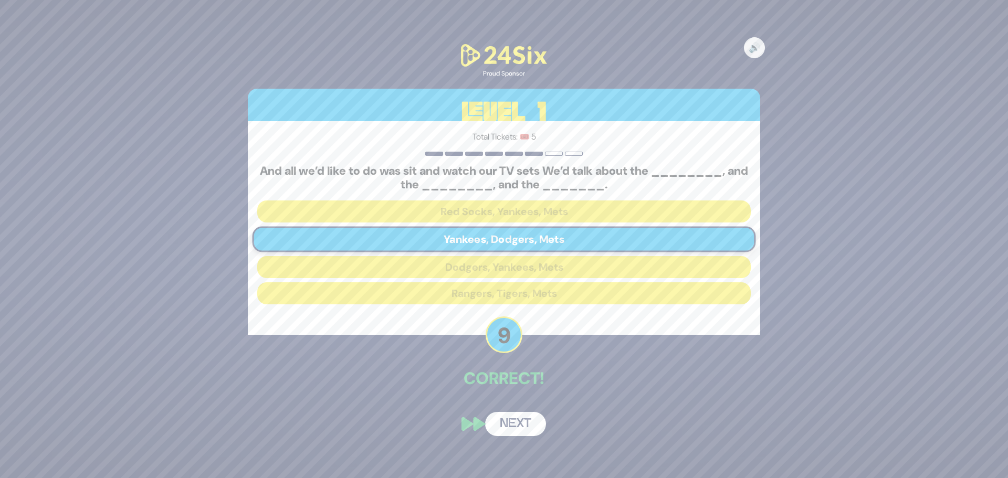
click at [513, 416] on button "Next" at bounding box center [515, 424] width 61 height 24
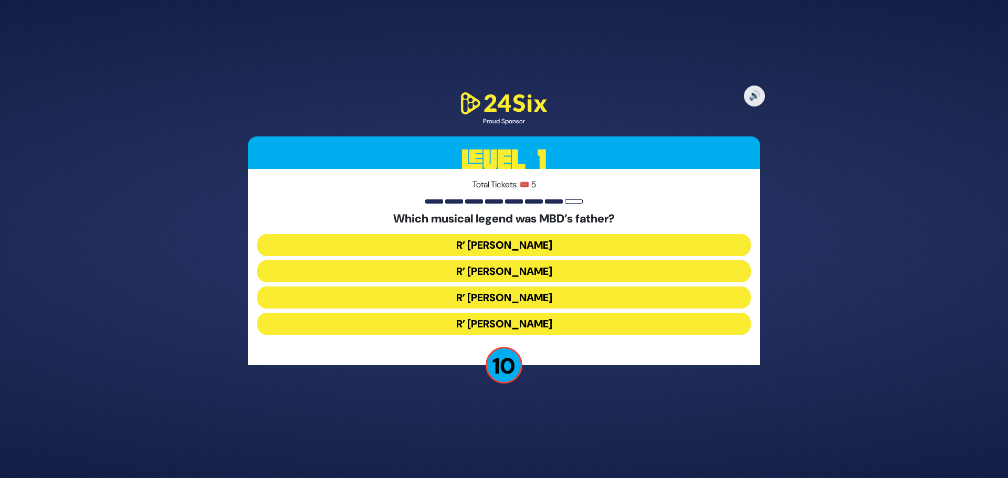
click at [517, 277] on button "R’ [PERSON_NAME]" at bounding box center [503, 271] width 493 height 22
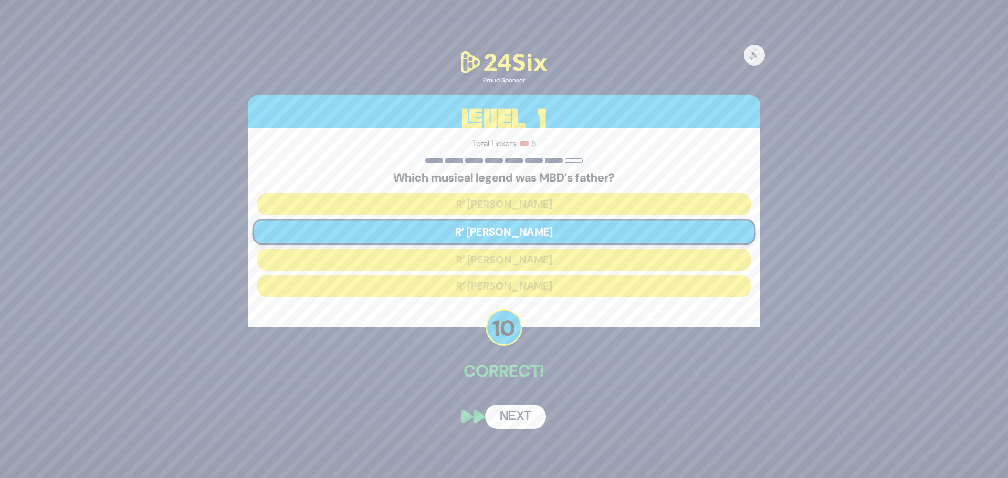
click at [523, 414] on button "Next" at bounding box center [515, 417] width 61 height 24
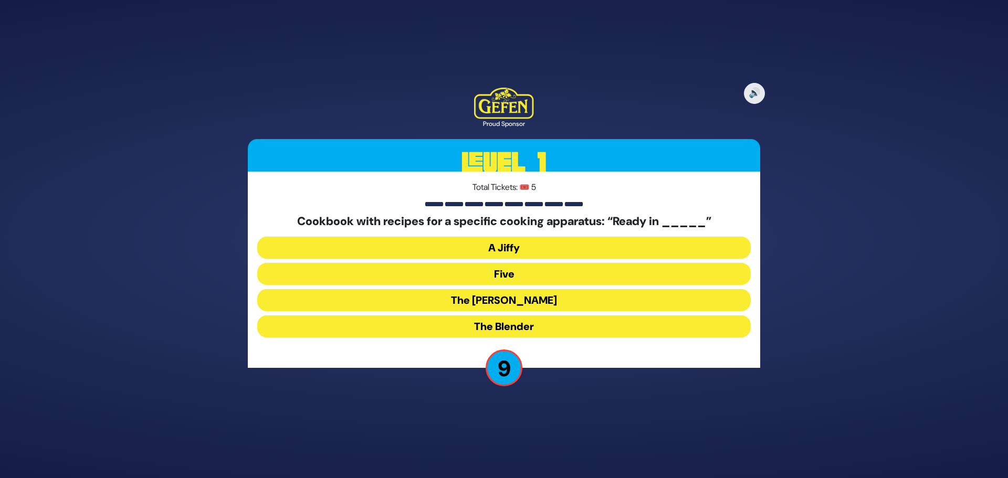
click at [516, 248] on button "A Jiffy" at bounding box center [503, 248] width 493 height 22
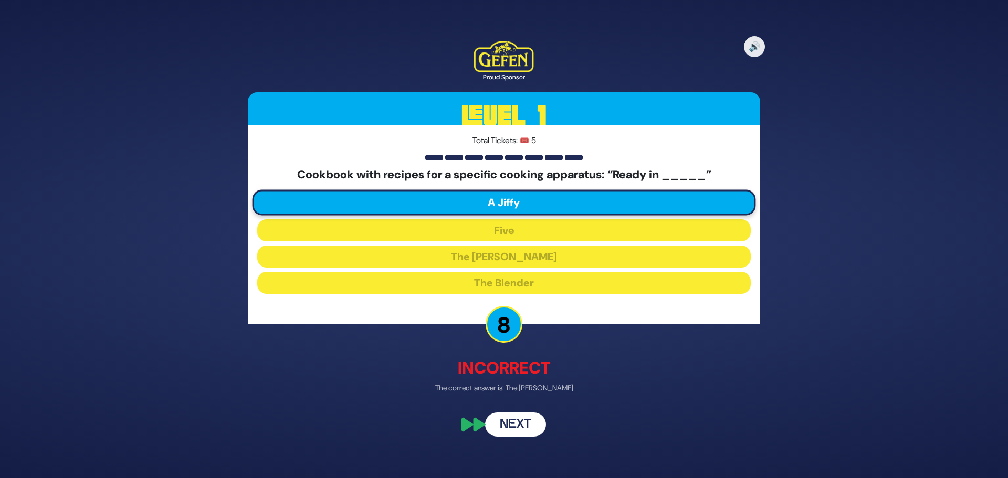
click at [533, 426] on button "Next" at bounding box center [515, 425] width 61 height 24
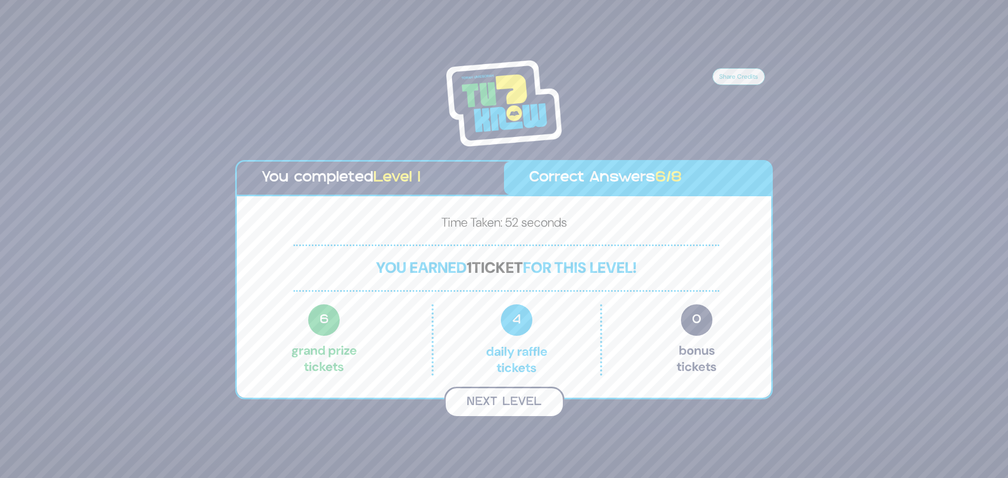
click at [493, 408] on button "Next Level" at bounding box center [504, 402] width 120 height 31
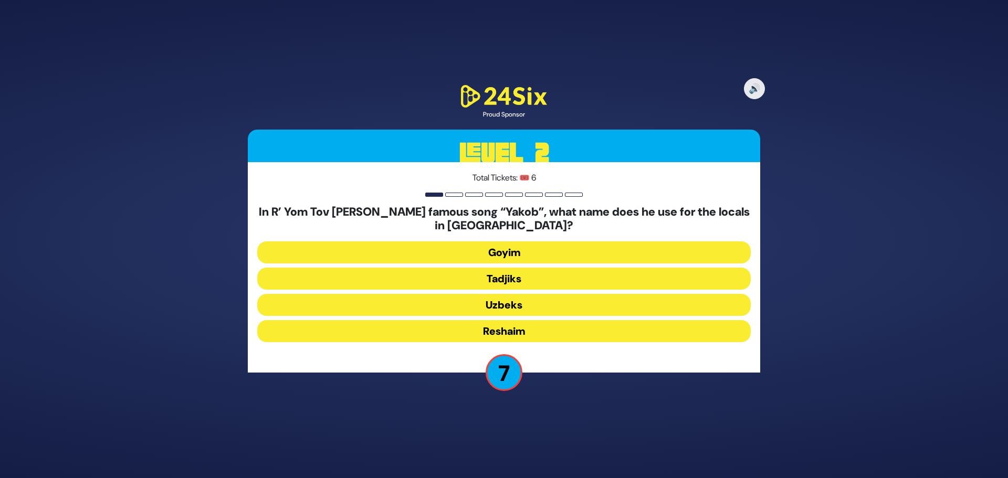
click at [520, 306] on button "Uzbeks" at bounding box center [503, 305] width 493 height 22
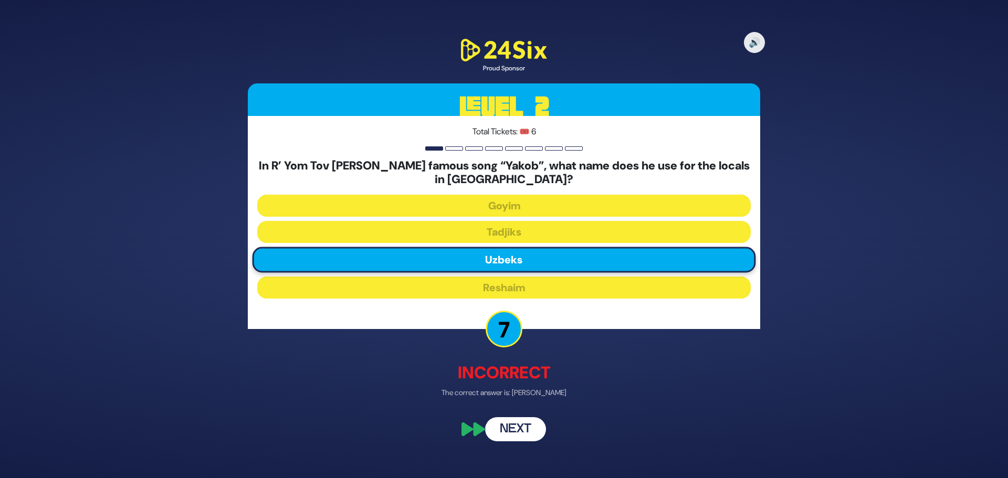
click at [522, 423] on button "Next" at bounding box center [515, 429] width 61 height 24
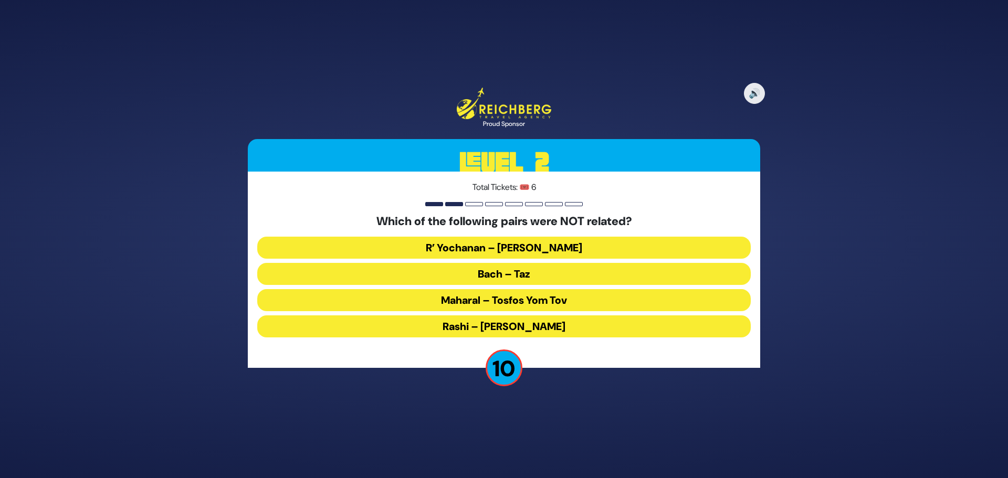
click at [558, 299] on button "Maharal – Tosfos Yom Tov" at bounding box center [503, 300] width 493 height 22
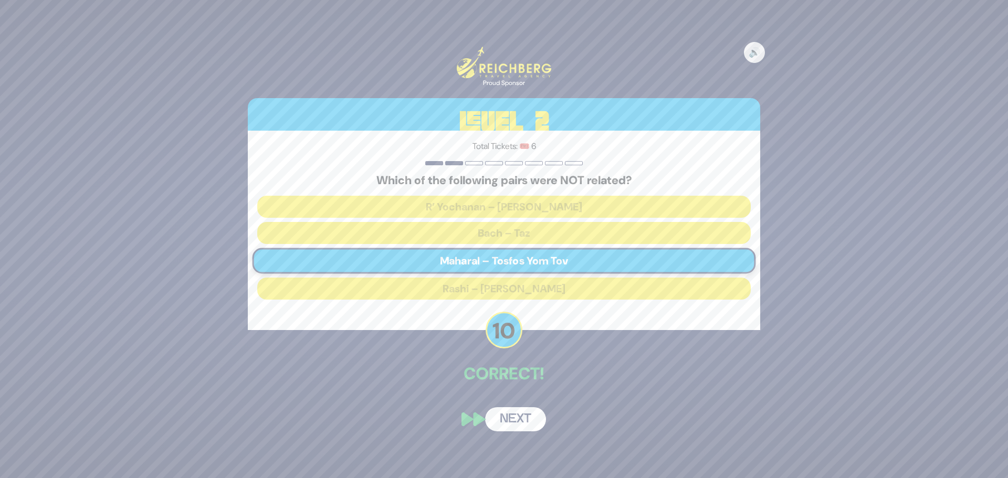
click at [521, 422] on button "Next" at bounding box center [515, 419] width 61 height 24
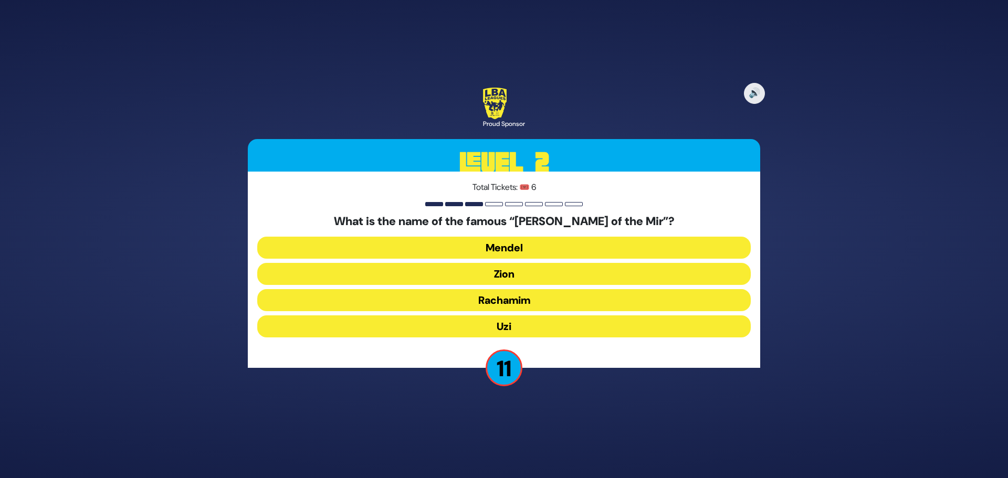
click at [518, 299] on button "Rachamim" at bounding box center [503, 300] width 493 height 22
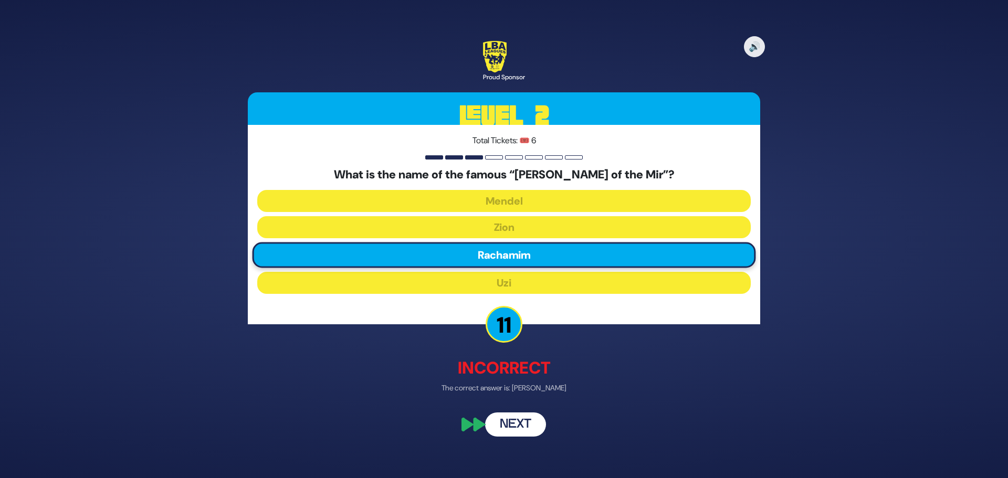
click at [521, 420] on button "Next" at bounding box center [515, 425] width 61 height 24
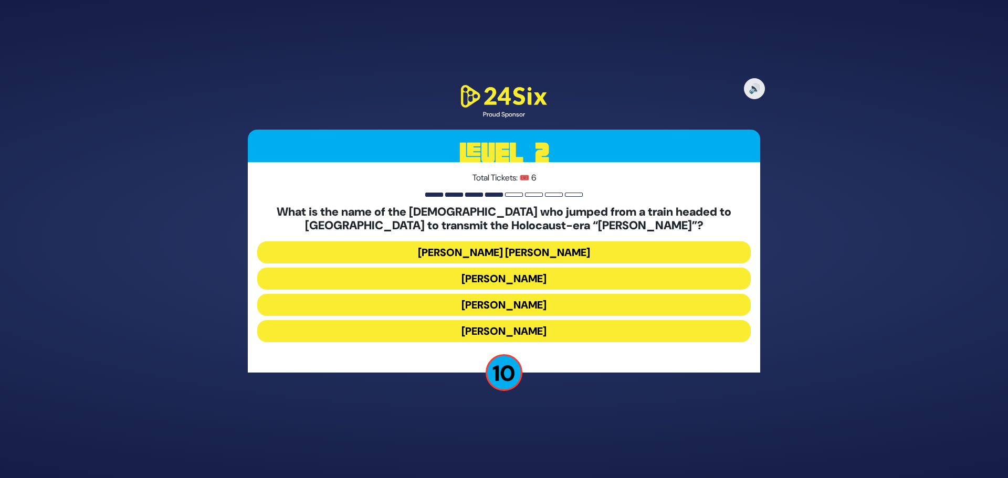
click at [558, 252] on button "[PERSON_NAME] [PERSON_NAME]" at bounding box center [503, 252] width 493 height 22
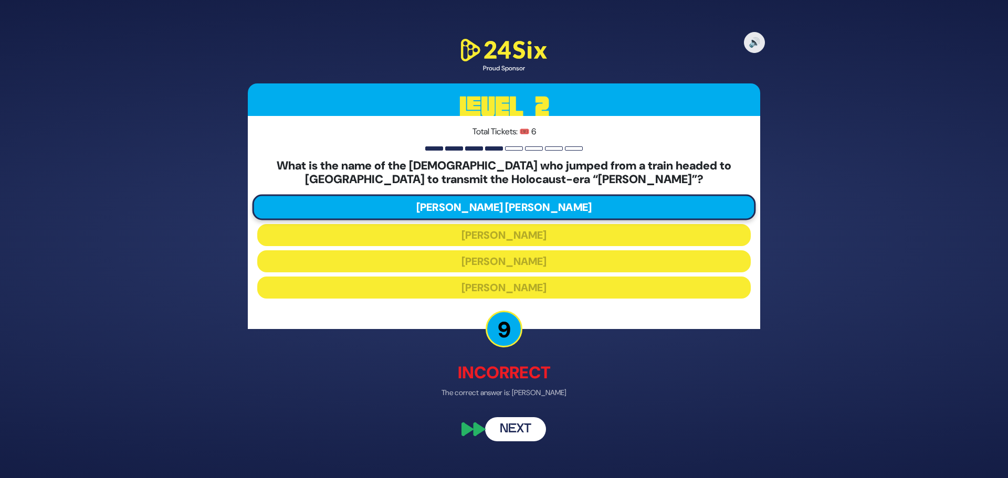
drag, startPoint x: 523, startPoint y: 439, endPoint x: 530, endPoint y: 431, distance: 10.8
click at [523, 439] on button "Next" at bounding box center [515, 429] width 61 height 24
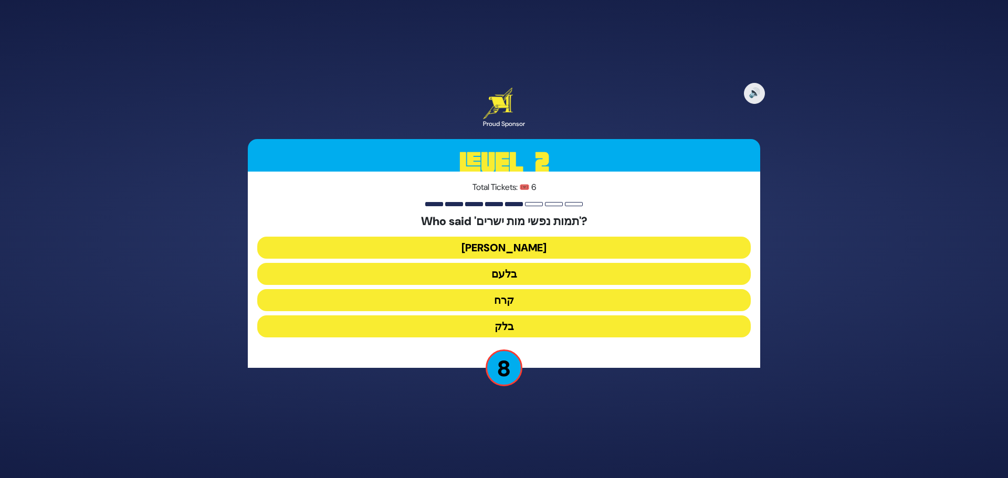
click at [524, 247] on button "[PERSON_NAME]" at bounding box center [503, 248] width 493 height 22
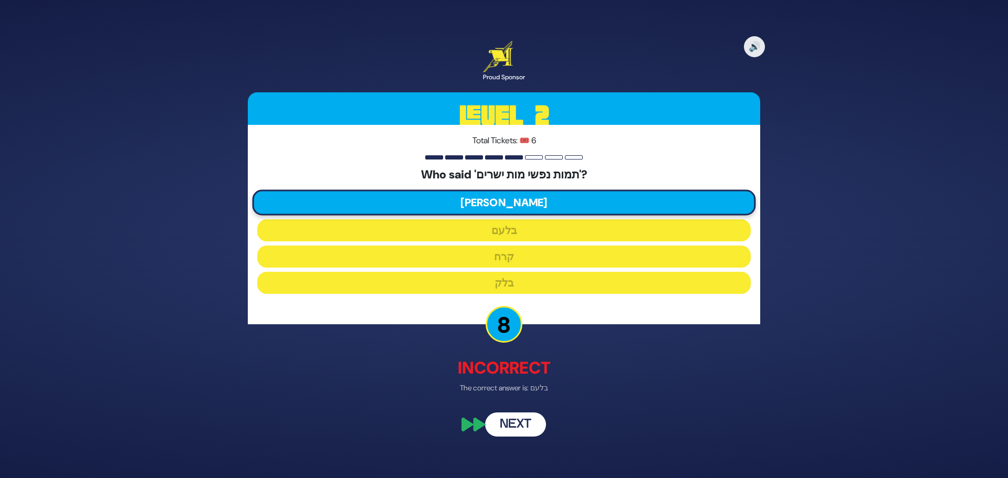
click at [506, 431] on button "Next" at bounding box center [515, 425] width 61 height 24
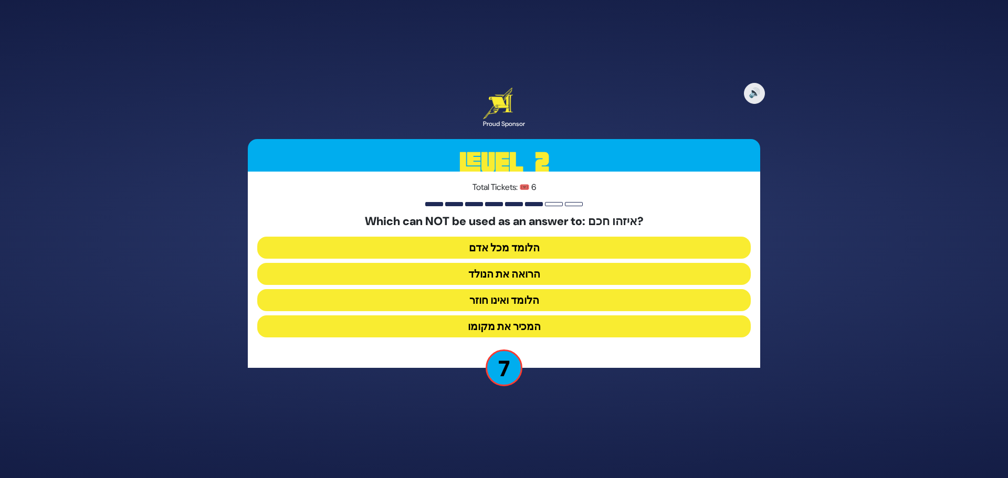
click at [512, 301] on button "הלומד ואינו חוזר" at bounding box center [503, 300] width 493 height 22
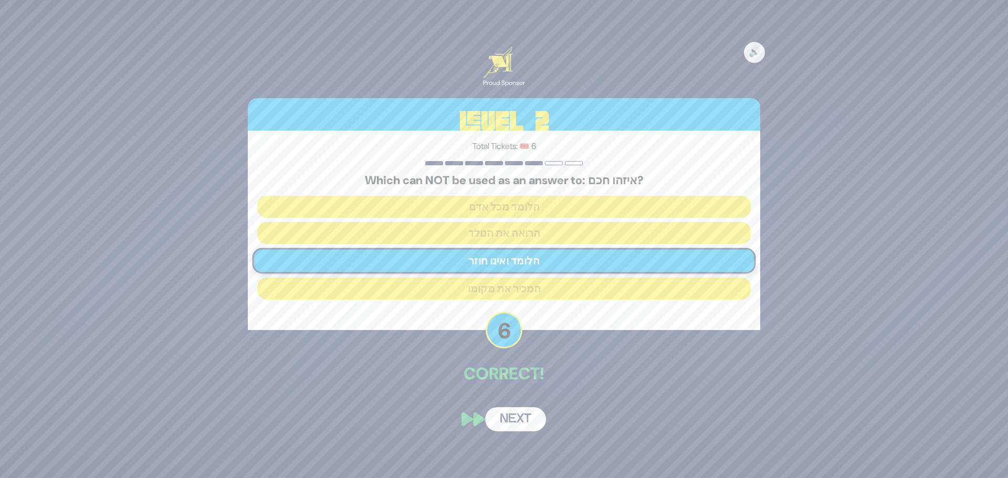
click at [531, 420] on button "Next" at bounding box center [515, 419] width 61 height 24
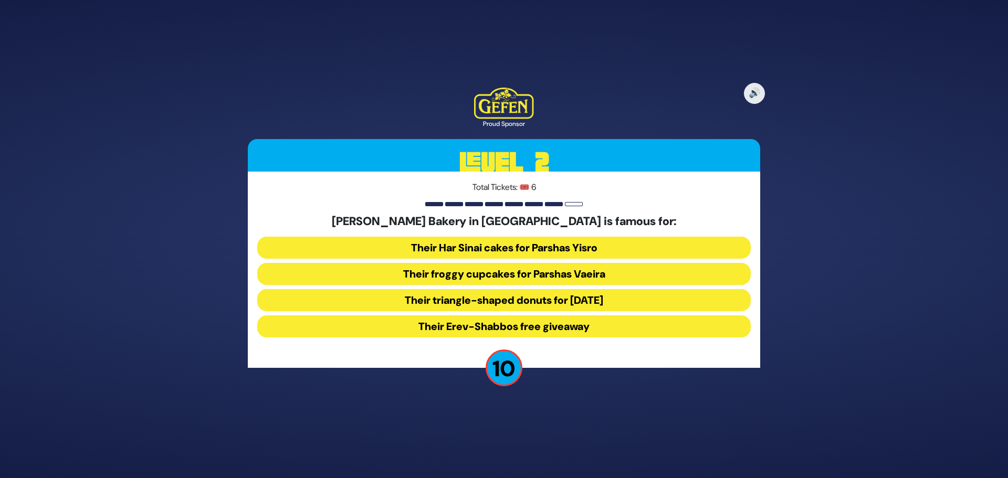
click at [515, 327] on button "Their Erev-Shabbos free giveaway" at bounding box center [503, 326] width 493 height 22
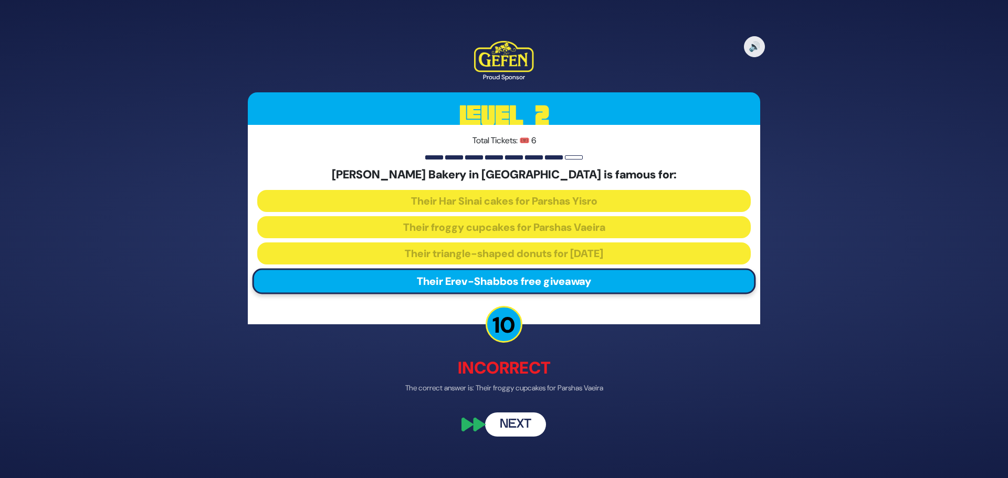
click at [527, 433] on button "Next" at bounding box center [515, 425] width 61 height 24
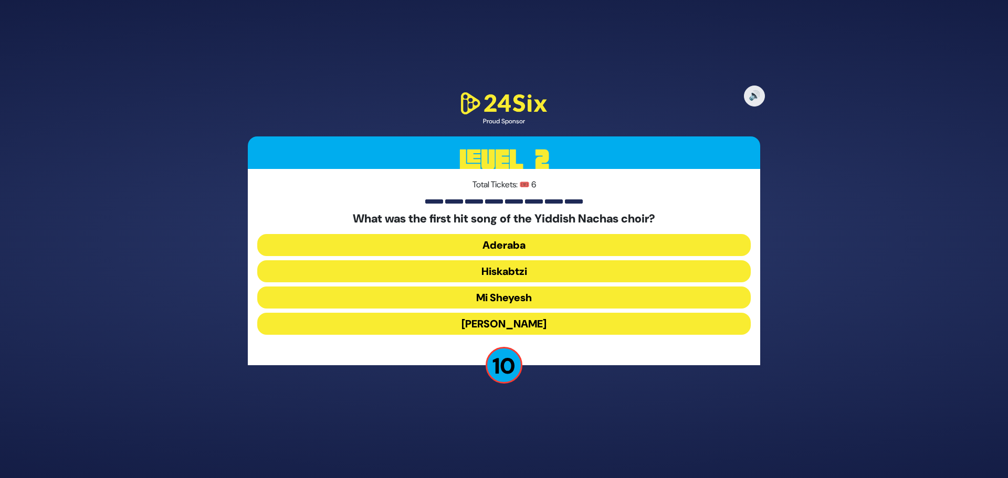
click at [512, 248] on button "Aderaba" at bounding box center [503, 245] width 493 height 22
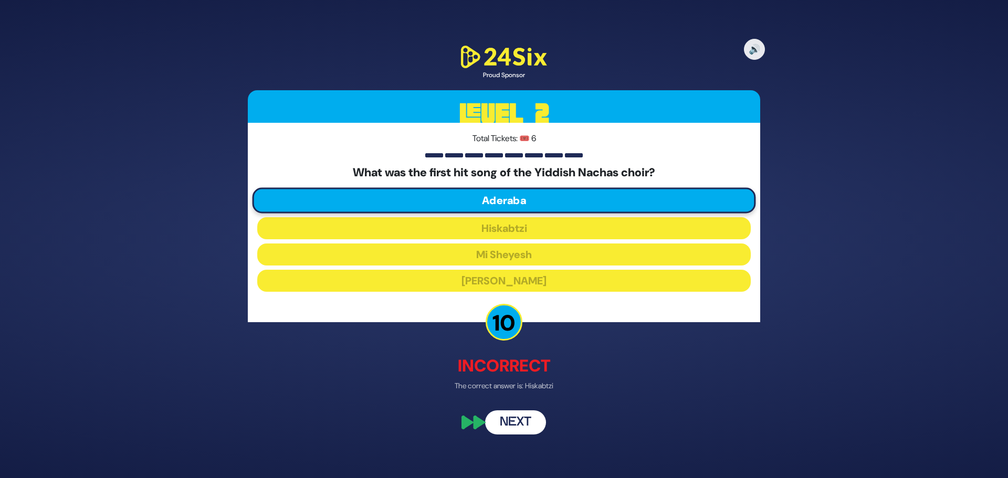
click at [520, 418] on button "Next" at bounding box center [515, 422] width 61 height 24
